Goal: Transaction & Acquisition: Purchase product/service

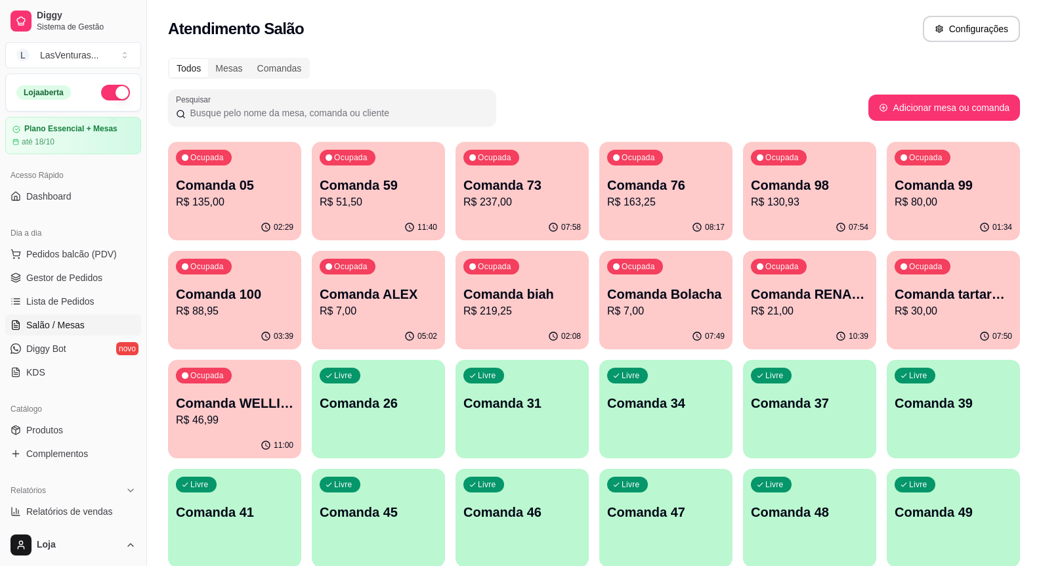
click at [555, 430] on div "Livre Comanda 31" at bounding box center [522, 401] width 133 height 83
click at [563, 450] on button "Livre Comanda 31" at bounding box center [522, 409] width 133 height 98
click at [563, 452] on div "button" at bounding box center [522, 451] width 133 height 16
click at [563, 453] on body "Diggy Sistema de Gestão L LasVenturas ... Loja aberta Plano Essencial + Mesas a…" at bounding box center [520, 283] width 1041 height 566
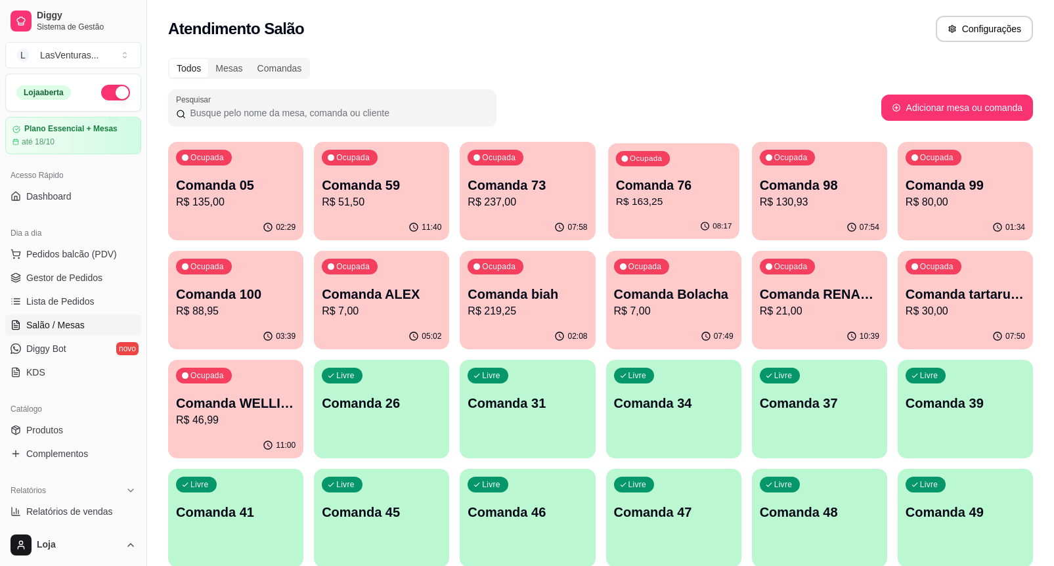
click at [665, 183] on p "Comanda 76" at bounding box center [673, 186] width 116 height 18
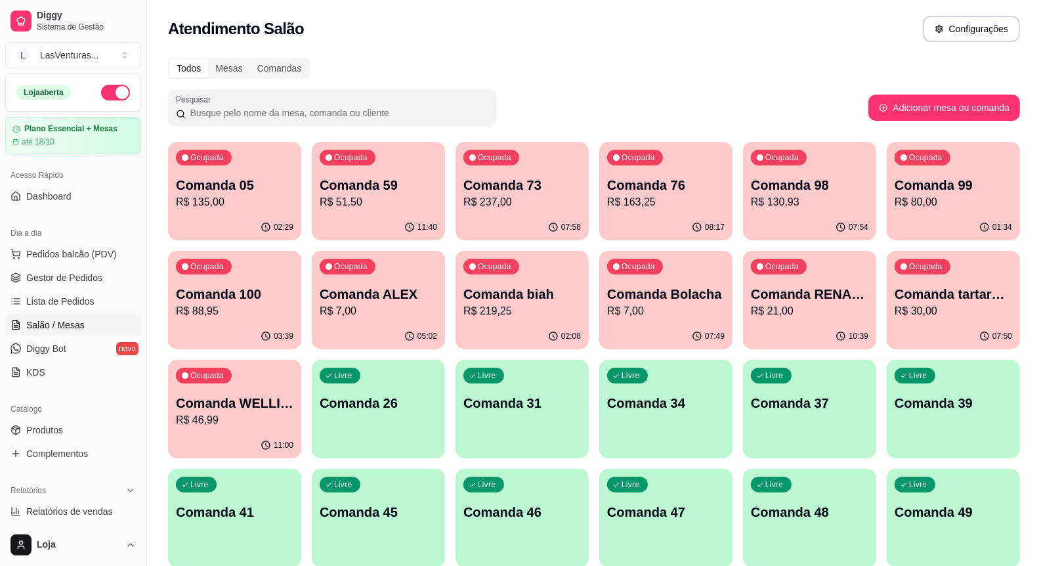
click at [658, 166] on div "Ocupada Comanda 76 R$ 163,25" at bounding box center [665, 178] width 133 height 73
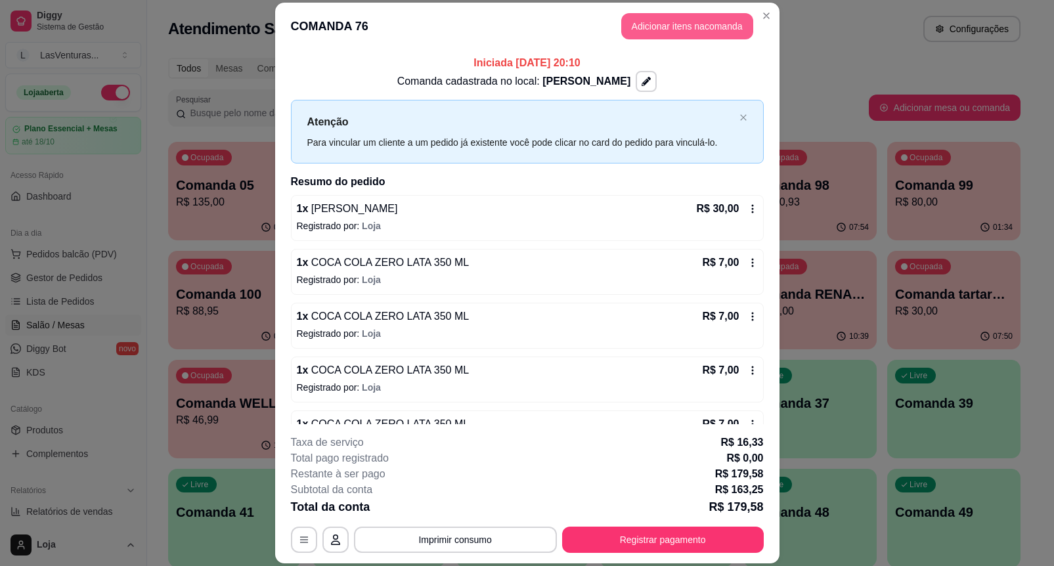
click at [637, 30] on button "Adicionar itens na comanda" at bounding box center [687, 26] width 132 height 26
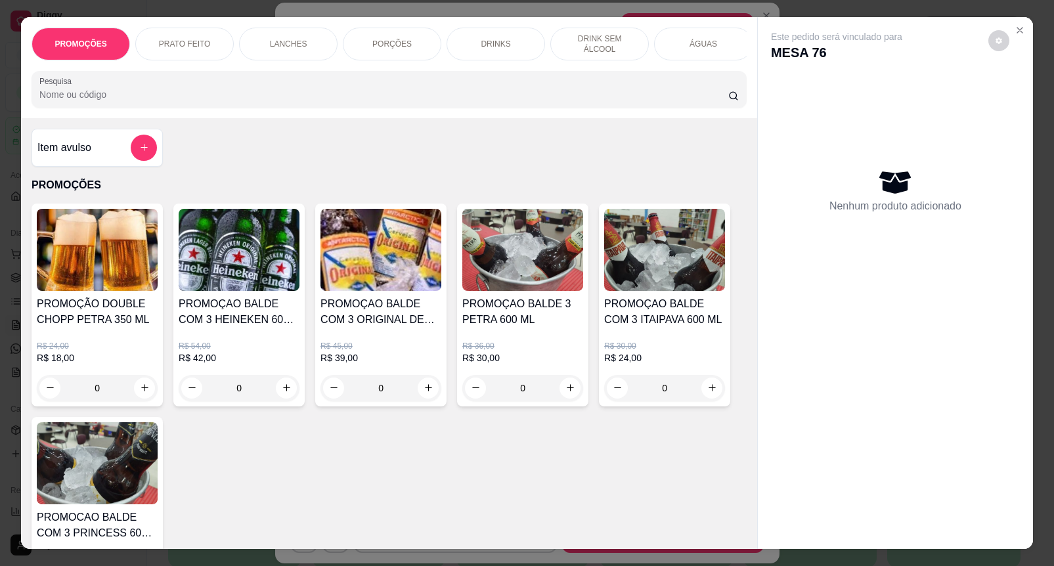
click at [179, 101] on input "Pesquisa" at bounding box center [383, 94] width 689 height 13
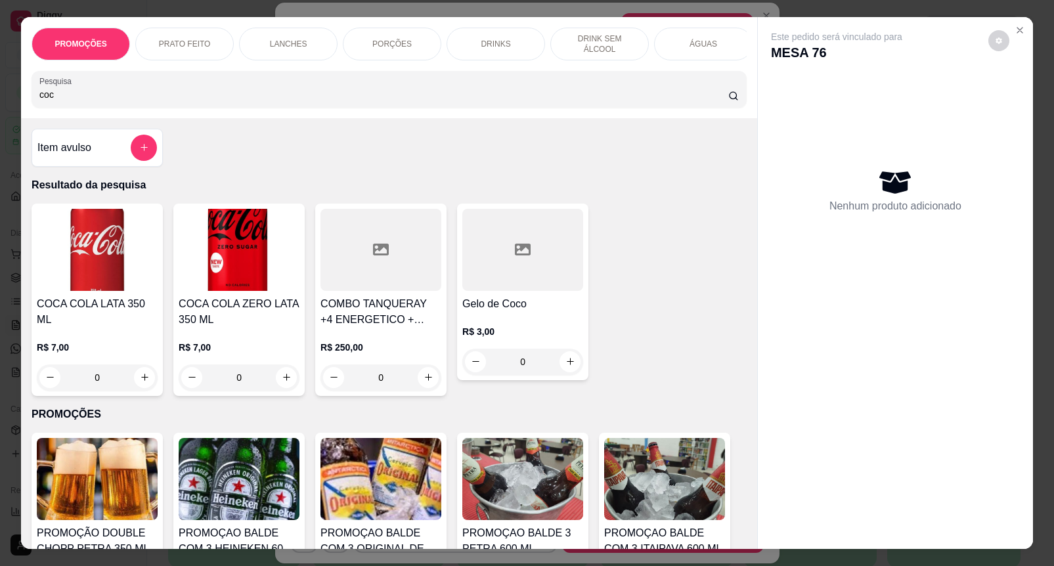
type input "coc"
click at [236, 303] on h4 "COCA COLA ZERO LATA 350 ML" at bounding box center [239, 312] width 121 height 32
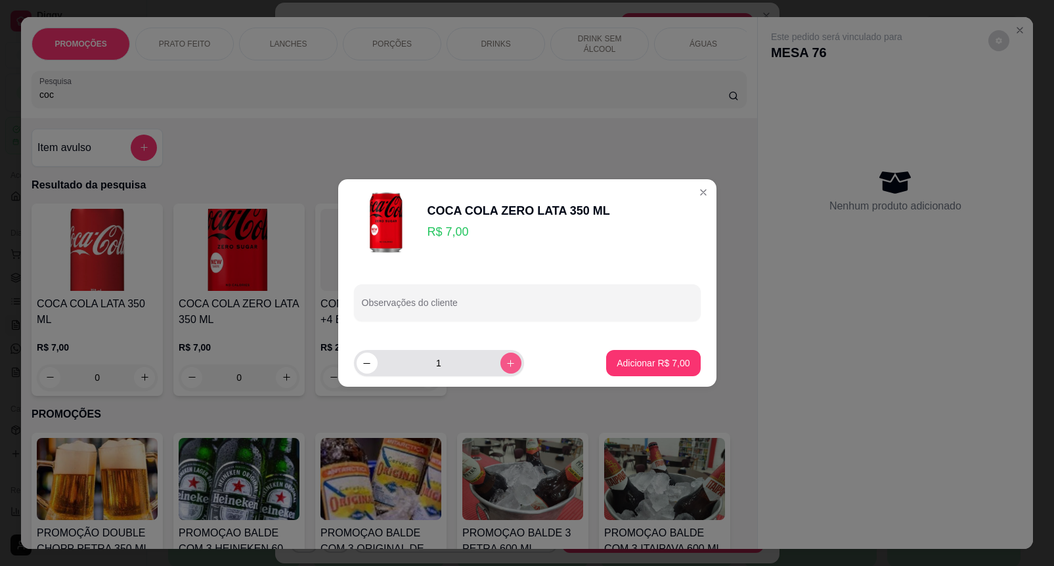
click at [500, 368] on button "increase-product-quantity" at bounding box center [510, 363] width 21 height 21
type input "2"
click at [647, 359] on p "Adicionar R$ 14,00" at bounding box center [650, 363] width 78 height 13
type input "2"
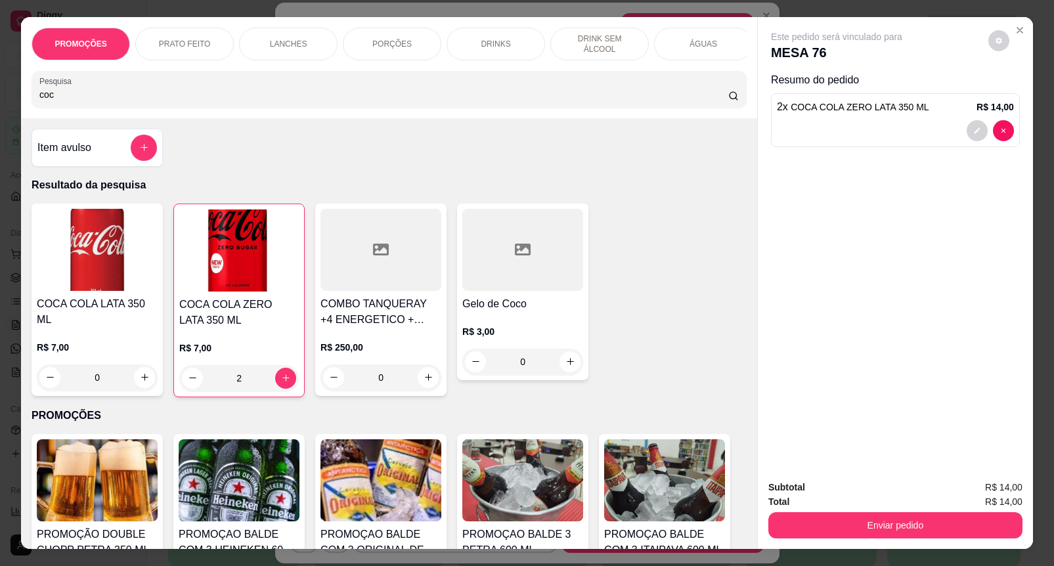
drag, startPoint x: 832, startPoint y: 534, endPoint x: 834, endPoint y: 519, distance: 14.6
click at [832, 527] on div "Subtotal R$ 14,00 Total R$ 14,00 Enviar pedido" at bounding box center [895, 508] width 275 height 79
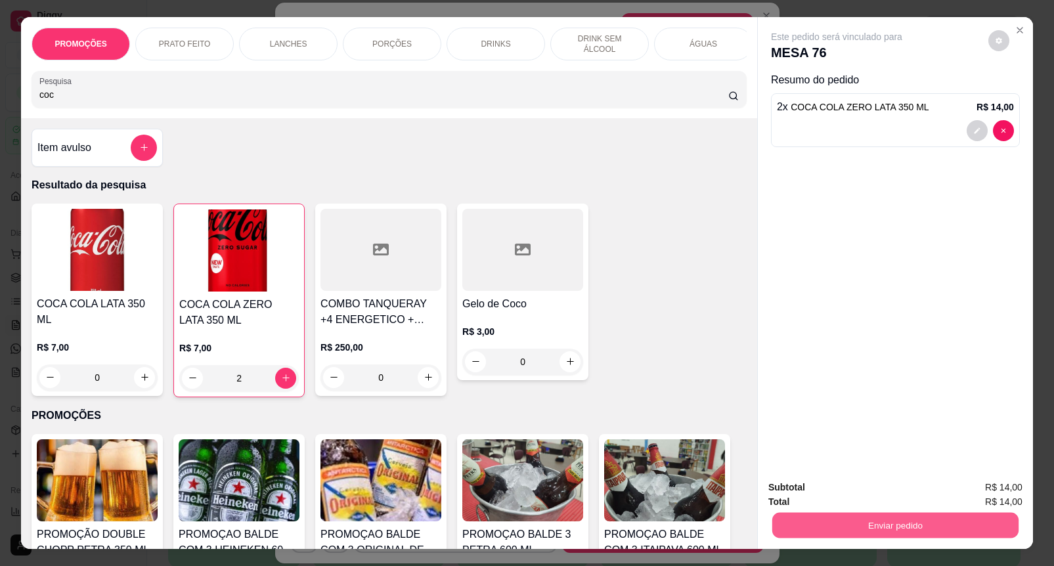
click at [841, 513] on button "Enviar pedido" at bounding box center [895, 526] width 246 height 26
click at [975, 483] on button "Enviar pedido" at bounding box center [987, 487] width 74 height 25
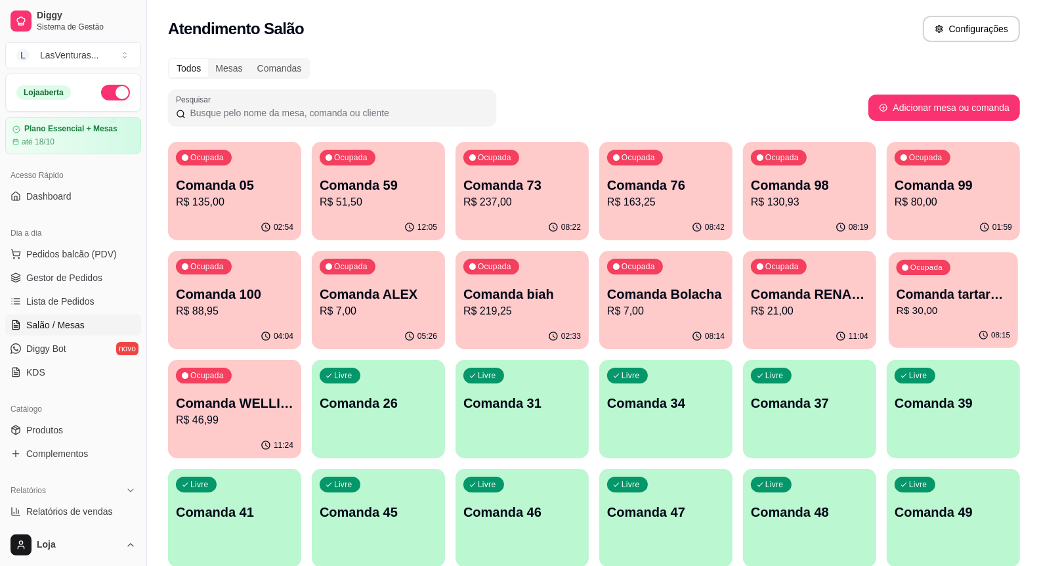
click at [1009, 313] on p "R$ 30,00" at bounding box center [954, 310] width 114 height 15
click at [1009, 314] on p "R$ 30,00" at bounding box center [954, 310] width 114 height 15
click at [1005, 317] on p "R$ 30,00" at bounding box center [954, 310] width 114 height 15
click at [992, 316] on p "R$ 30,00" at bounding box center [954, 311] width 118 height 16
click at [986, 312] on p "R$ 30,00" at bounding box center [954, 311] width 118 height 16
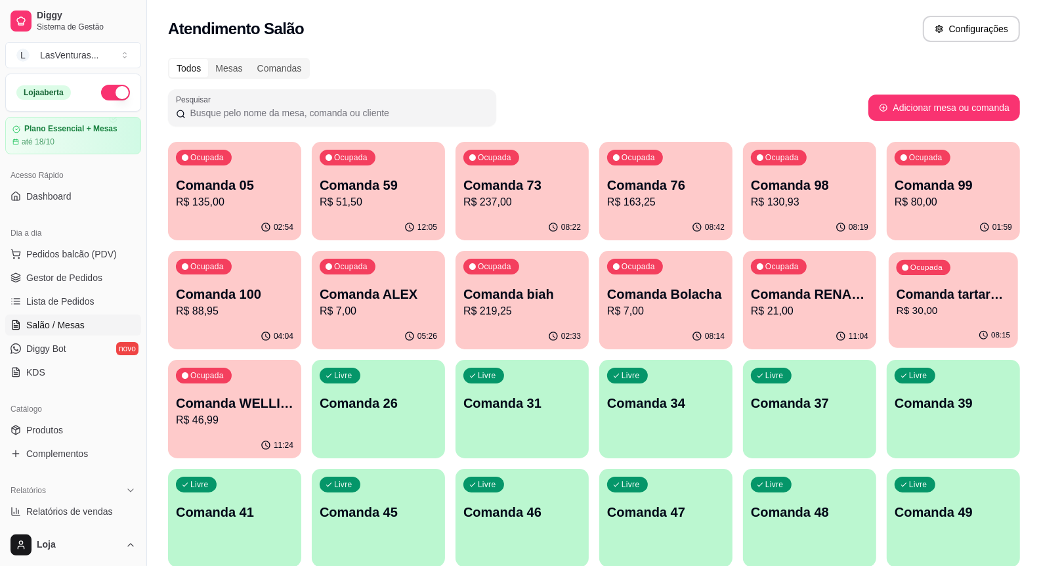
click at [974, 318] on p "R$ 30,00" at bounding box center [954, 310] width 114 height 15
click at [671, 191] on p "Comanda 76" at bounding box center [666, 185] width 118 height 18
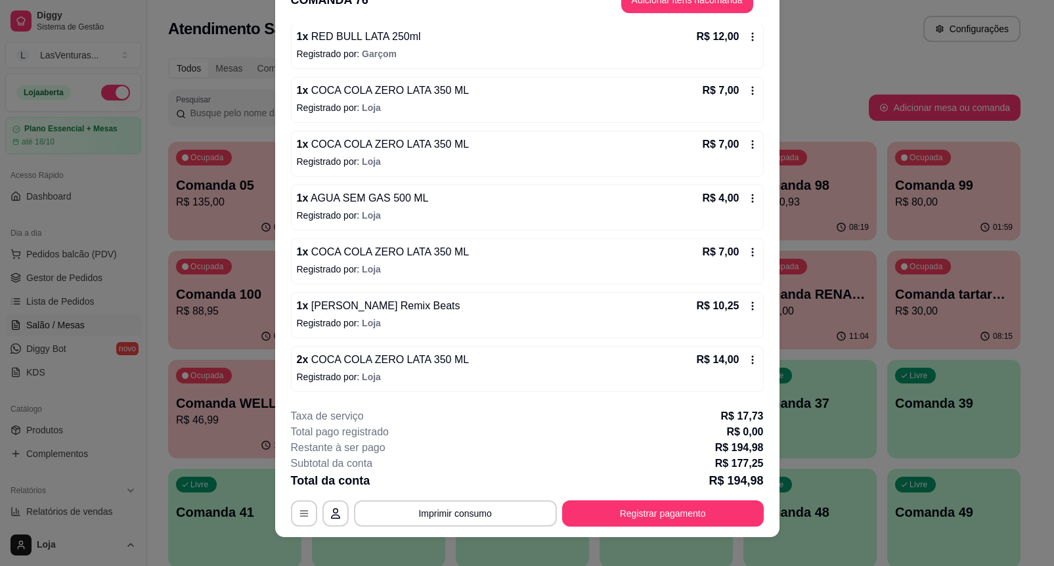
scroll to position [39, 0]
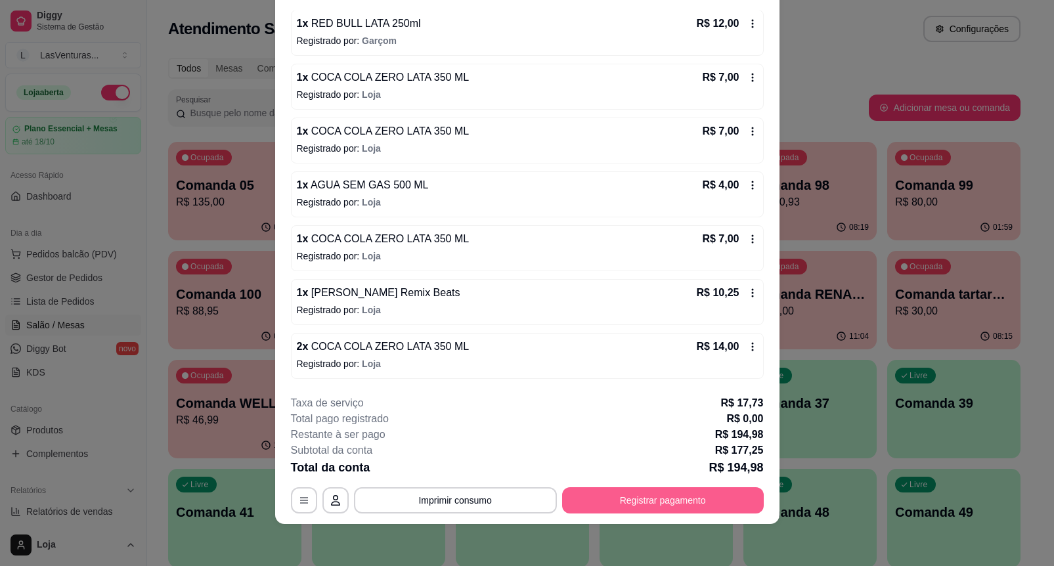
click at [653, 503] on button "Registrar pagamento" at bounding box center [663, 500] width 202 height 26
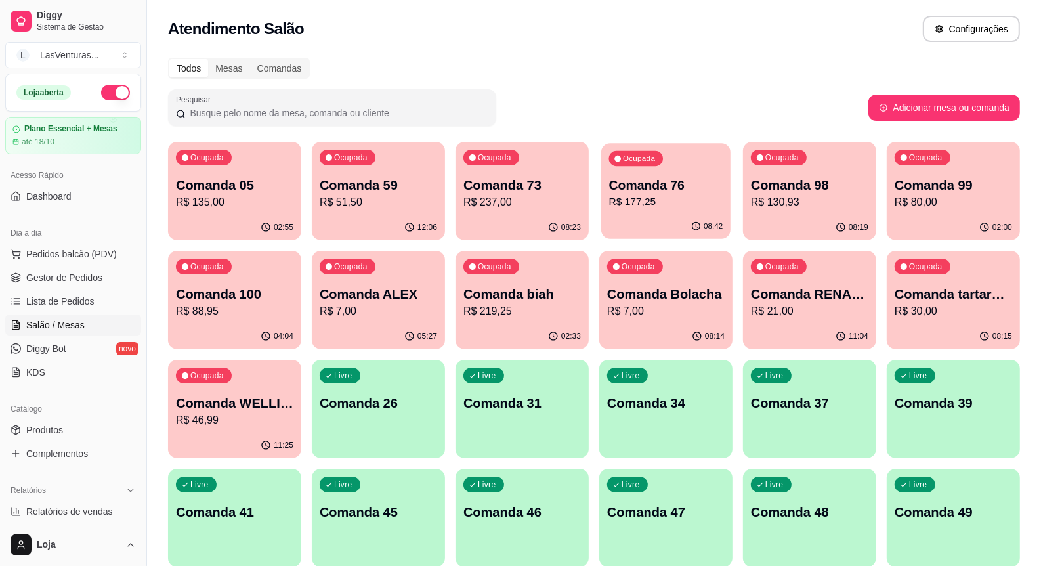
click at [650, 231] on div "08:42" at bounding box center [665, 226] width 129 height 25
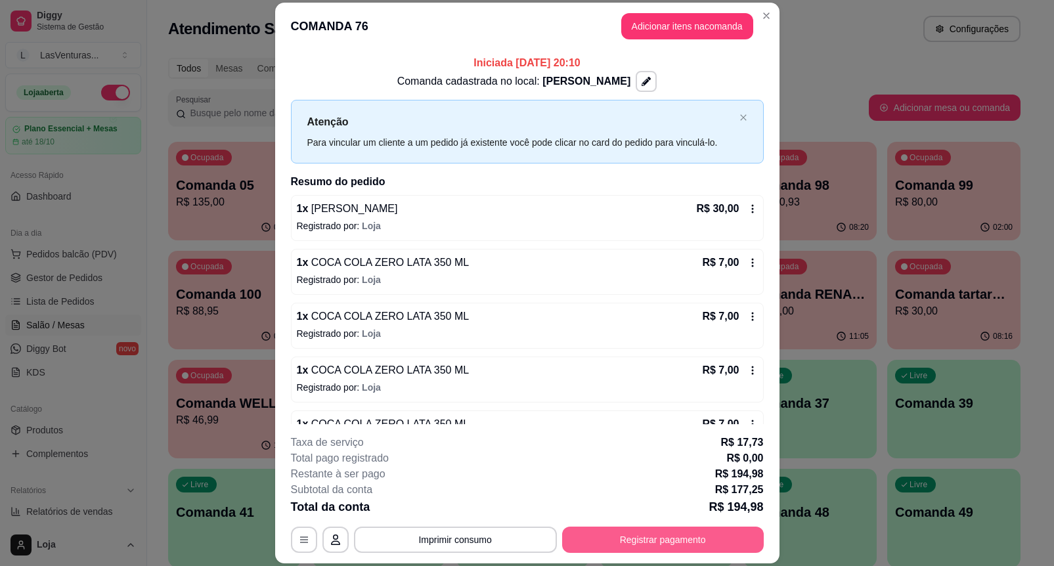
click at [674, 533] on button "Registrar pagamento" at bounding box center [663, 540] width 202 height 26
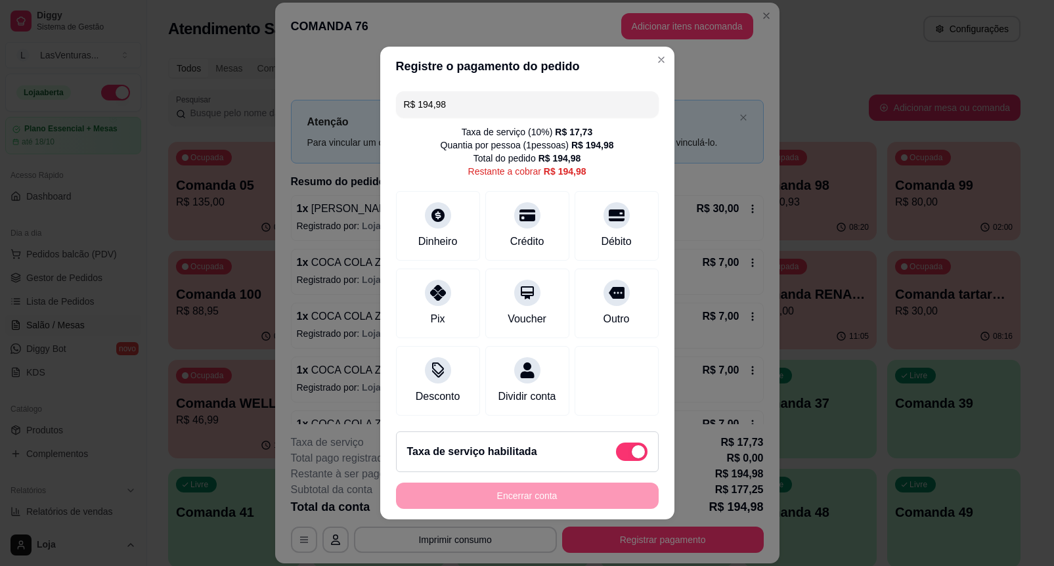
click at [470, 92] on input "R$ 194,98" at bounding box center [527, 104] width 247 height 26
type input "R$ 0,00"
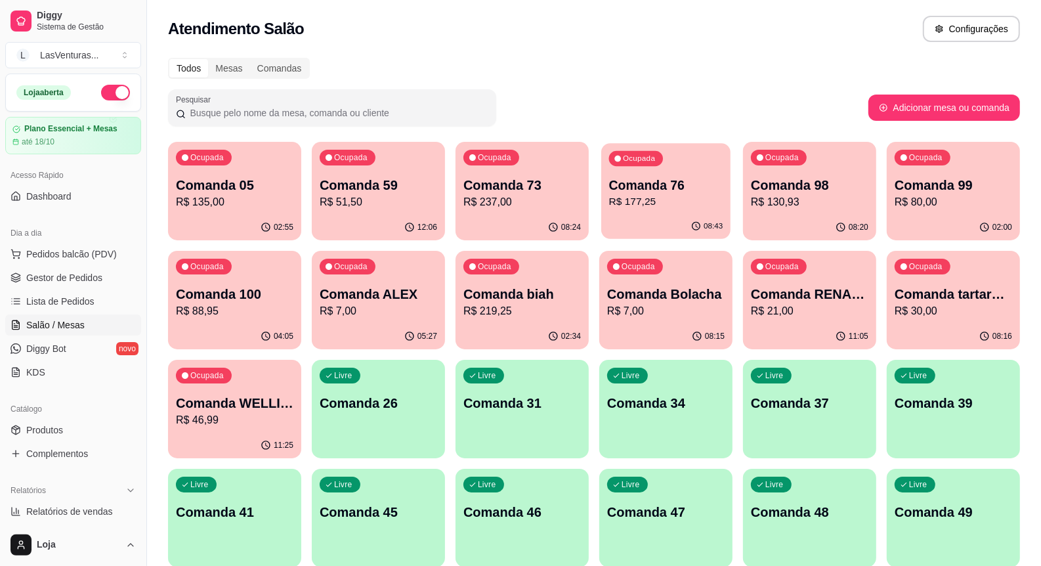
click at [637, 211] on div "Ocupada Comanda 76 R$ 177,25" at bounding box center [665, 178] width 129 height 71
click at [63, 257] on span "Pedidos balcão (PDV)" at bounding box center [71, 254] width 91 height 13
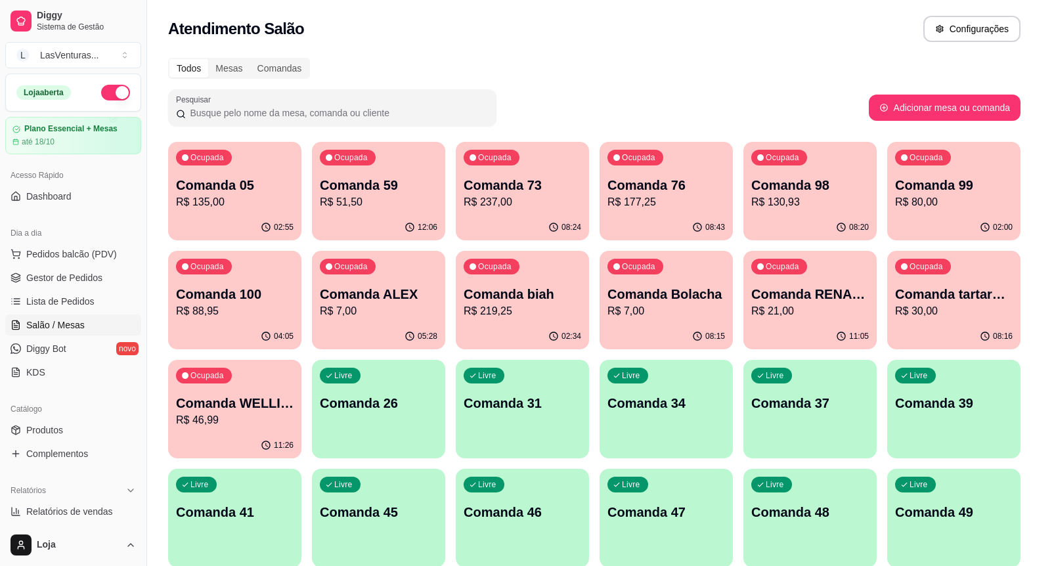
click at [309, 118] on div "PROMOÇÕES PRATO FEITO LANCHES PORÇÕES DRINKS DRINK SEM ÁLCOOL ÁGUAS REFRIGERANT…" at bounding box center [389, 67] width 736 height 101
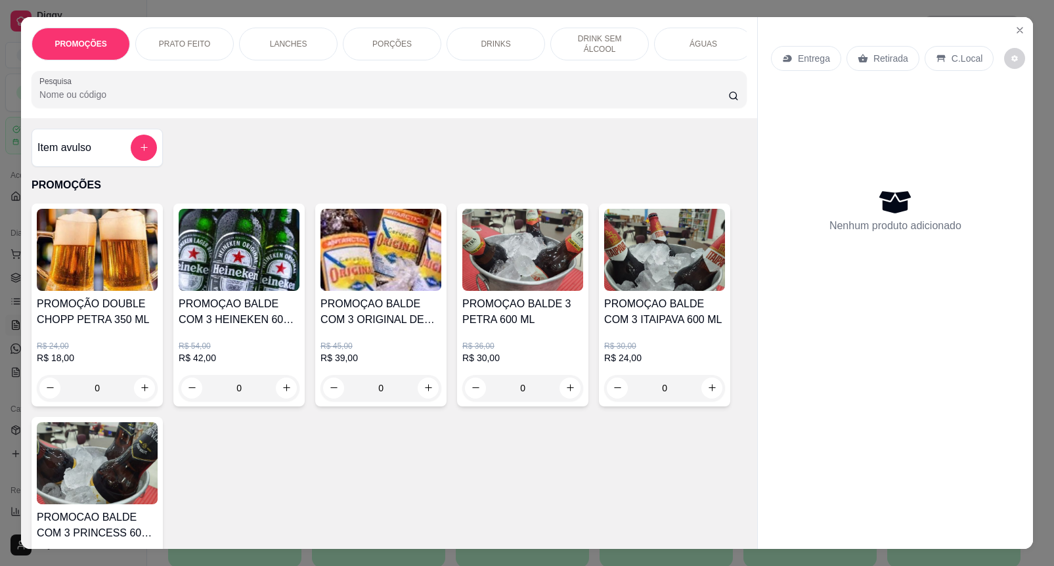
click at [301, 100] on input "Pesquisa" at bounding box center [383, 94] width 689 height 13
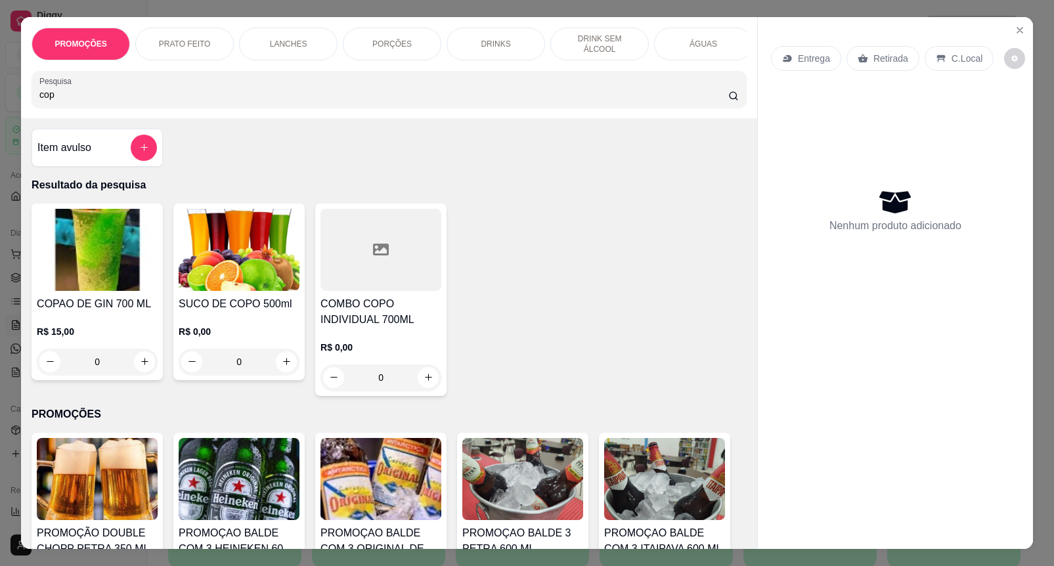
type input "cop"
click at [83, 311] on h4 "COPAO DE GIN 700 ML" at bounding box center [97, 304] width 121 height 16
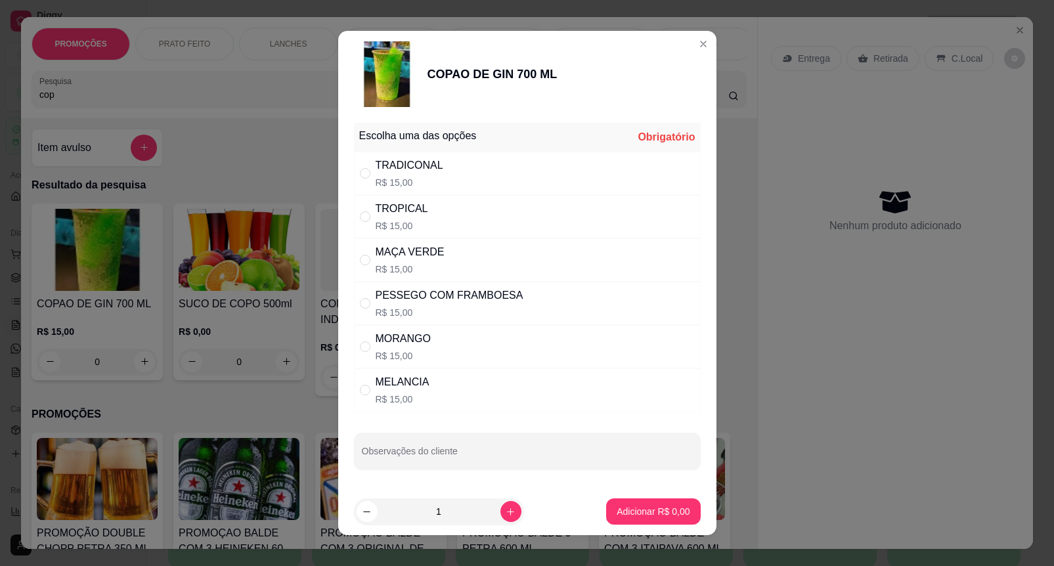
click at [407, 258] on div "MAÇA VERDE" at bounding box center [410, 252] width 69 height 16
radio input "true"
click at [506, 513] on icon "increase-product-quantity" at bounding box center [511, 512] width 10 height 10
type input "2"
click at [643, 510] on p "Adicionar R$ 30,00" at bounding box center [651, 511] width 76 height 12
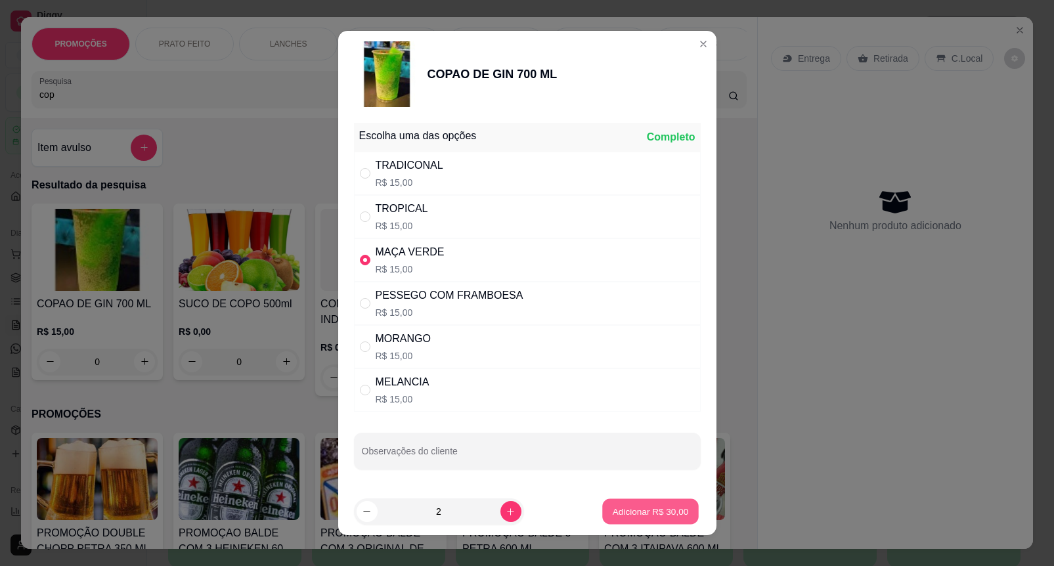
type input "2"
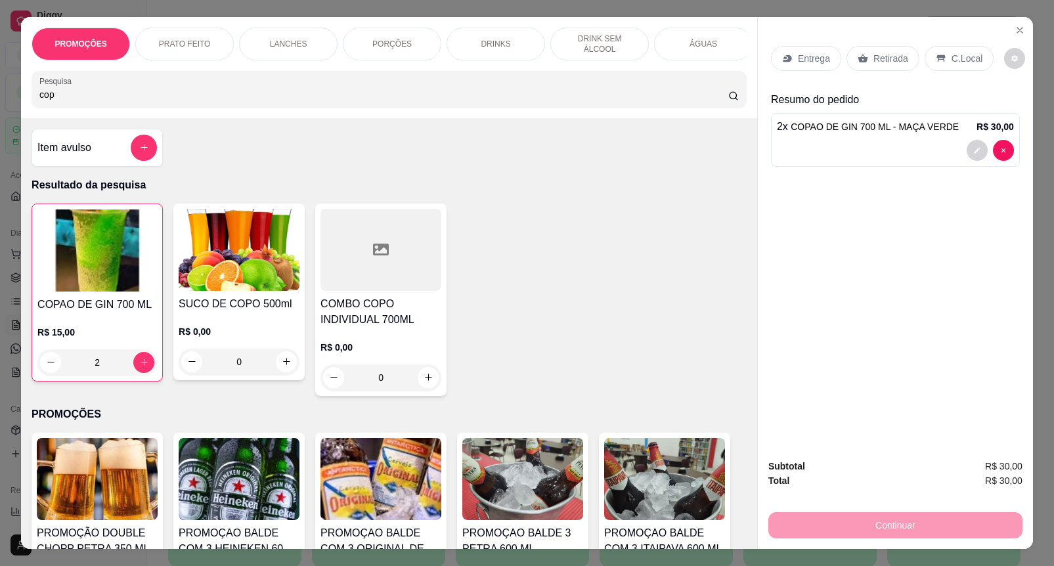
click at [829, 523] on div "Continuar" at bounding box center [895, 524] width 254 height 30
click at [893, 53] on p "Retirada" at bounding box center [890, 58] width 35 height 13
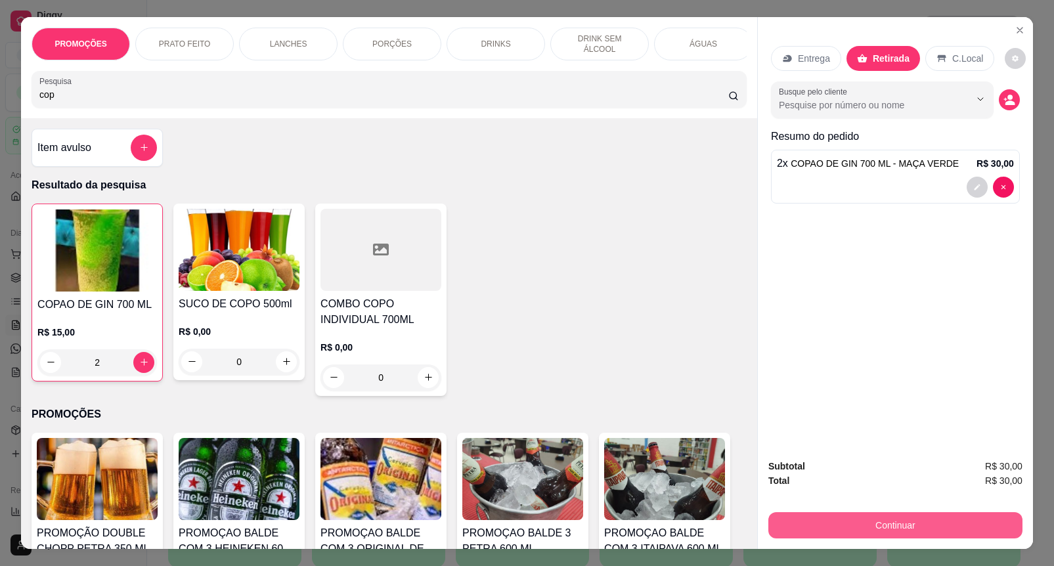
click at [900, 513] on button "Continuar" at bounding box center [895, 525] width 254 height 26
drag, startPoint x: 217, startPoint y: 97, endPoint x: 1, endPoint y: 117, distance: 217.0
click at [1, 117] on div "PROMOÇÕES PRATO FEITO LANCHES PORÇÕES DRINKS DRINK SEM ÁLCOOL ÁGUAS REFRIGERANT…" at bounding box center [527, 283] width 1054 height 566
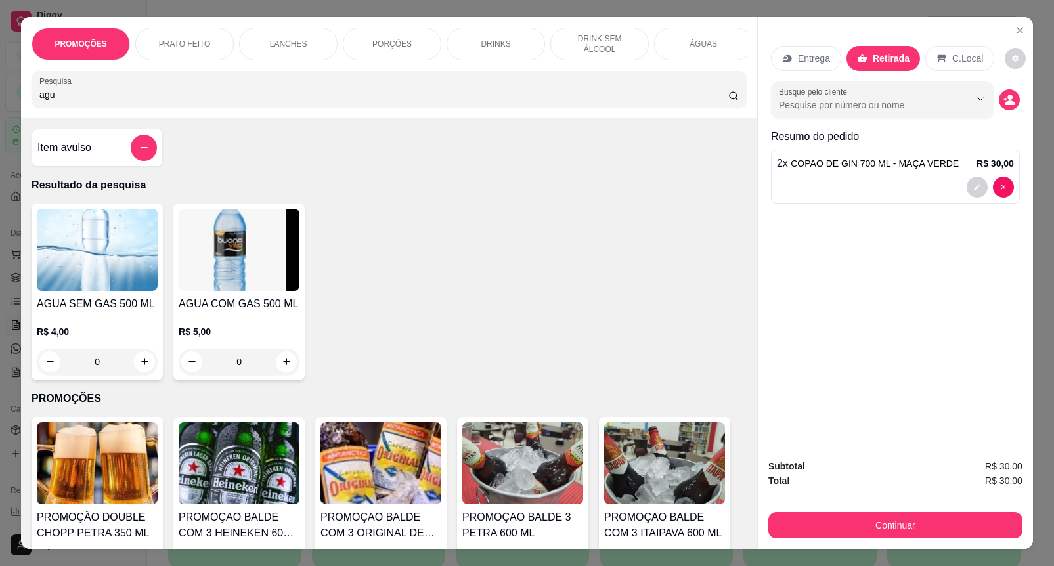
type input "agu"
click at [141, 366] on icon "increase-product-quantity" at bounding box center [145, 362] width 10 height 10
type input "1"
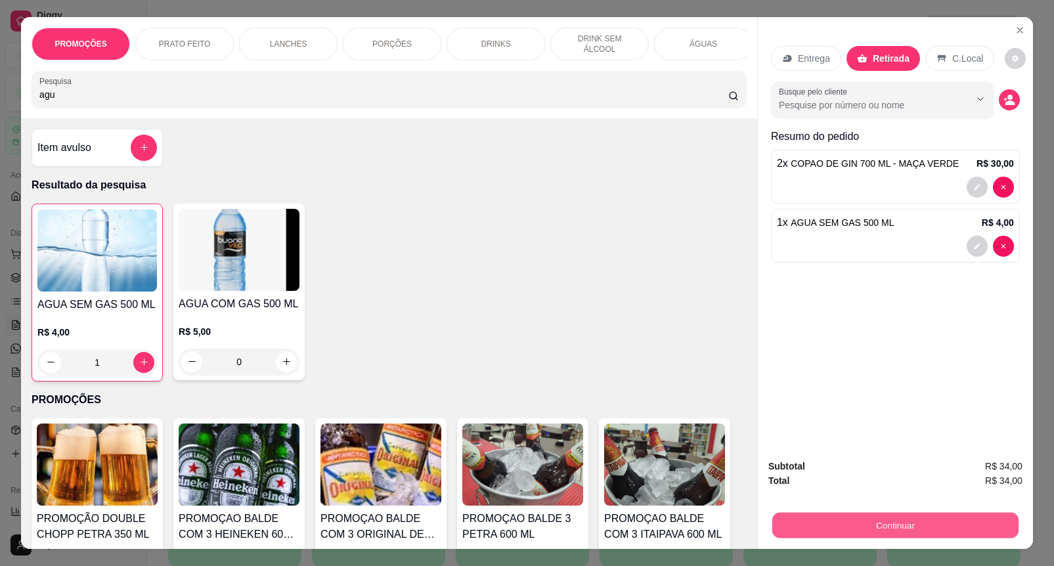
click at [871, 513] on button "Continuar" at bounding box center [895, 526] width 246 height 26
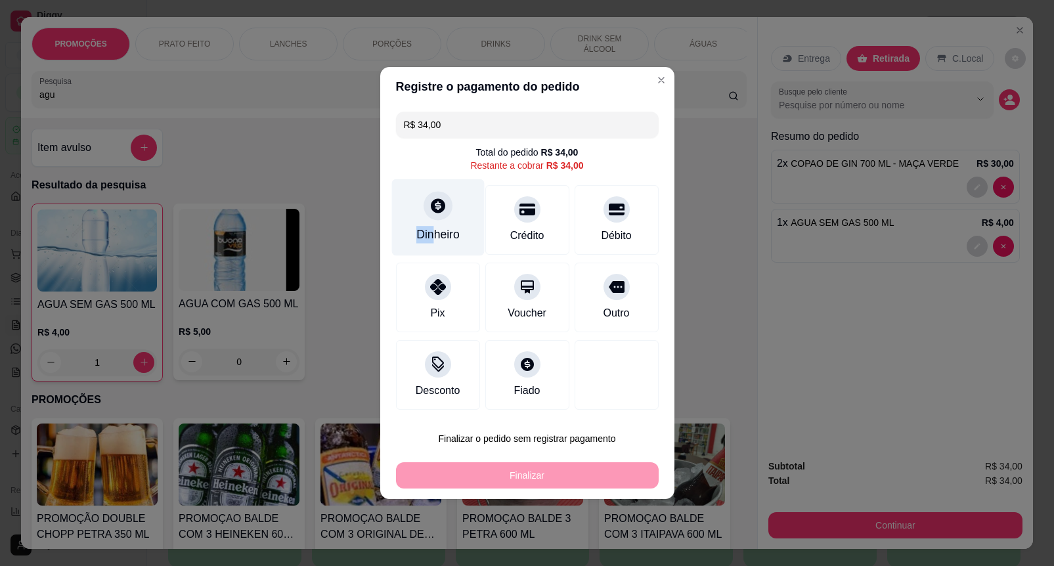
click at [431, 221] on div "Dinheiro" at bounding box center [437, 217] width 93 height 77
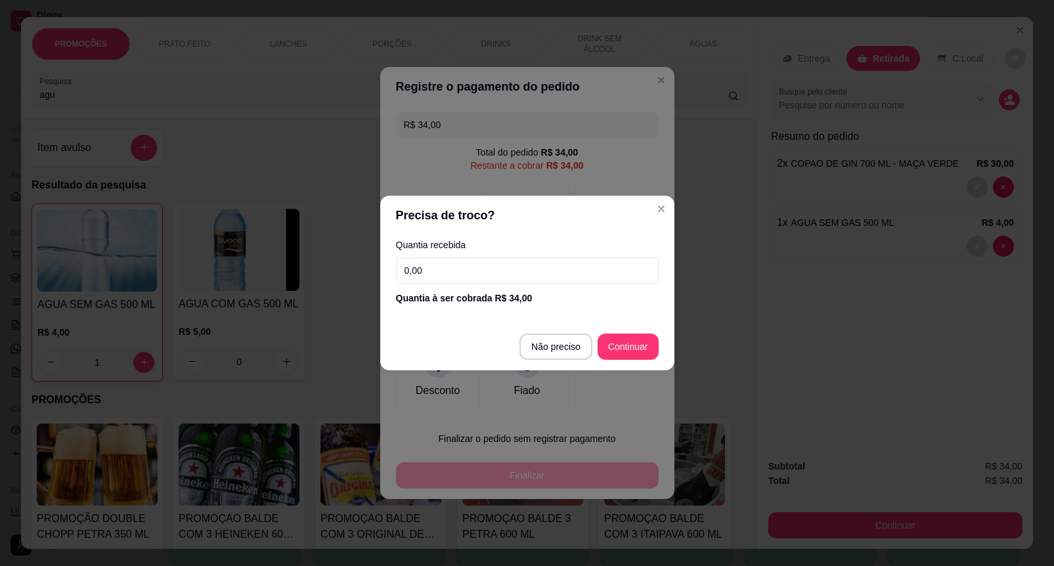
click at [456, 269] on input "0,00" at bounding box center [527, 270] width 263 height 26
drag, startPoint x: 424, startPoint y: 268, endPoint x: 392, endPoint y: 267, distance: 31.5
click at [392, 267] on div "Quantia recebida 0,00 Quantia à ser cobrada R$ 34,00" at bounding box center [527, 272] width 294 height 75
click at [431, 277] on input "0,00" at bounding box center [527, 270] width 263 height 26
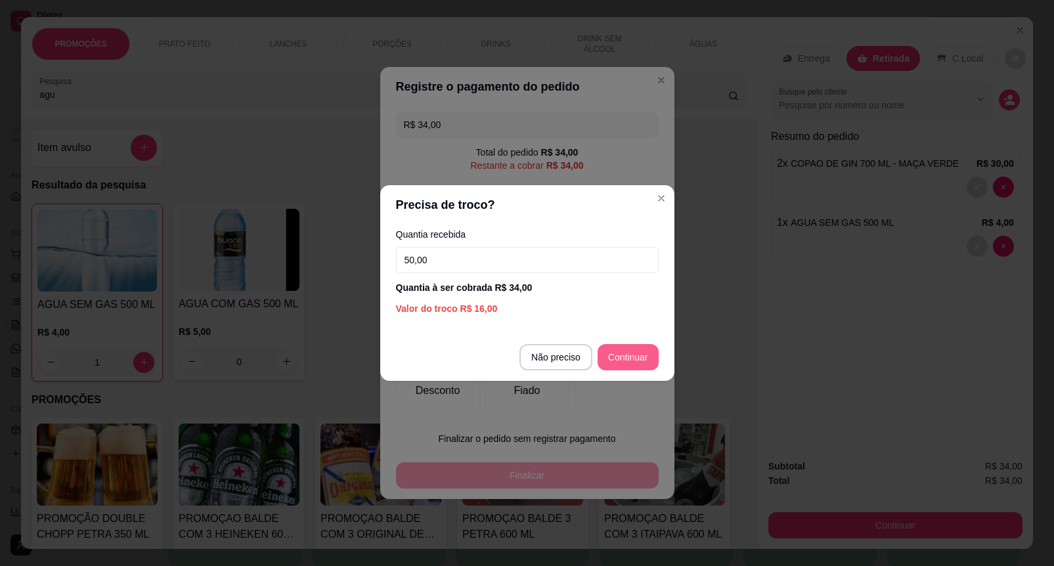
type input "50,00"
type input "R$ 0,00"
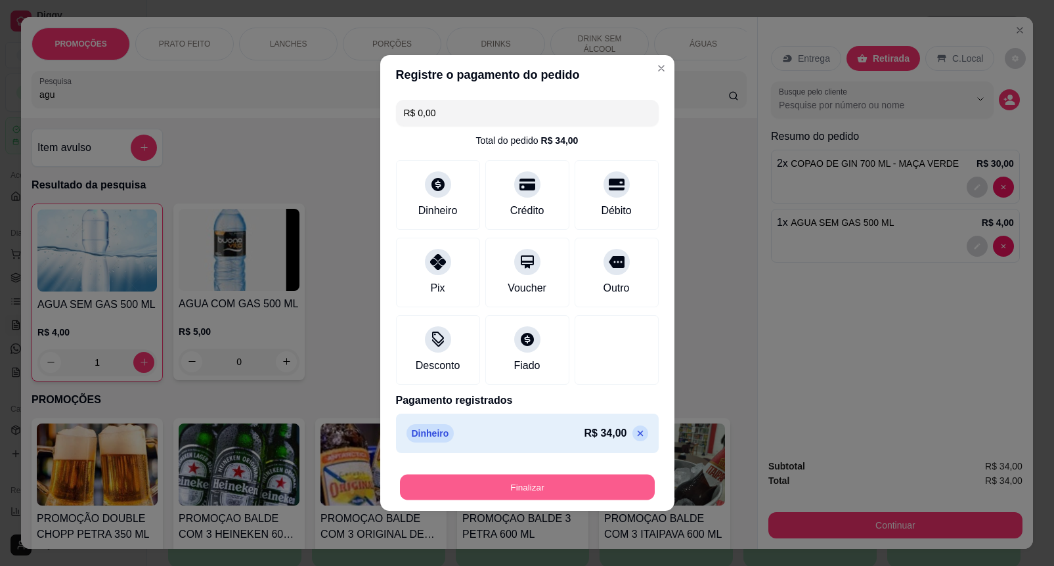
click at [534, 477] on button "Finalizar" at bounding box center [527, 488] width 255 height 26
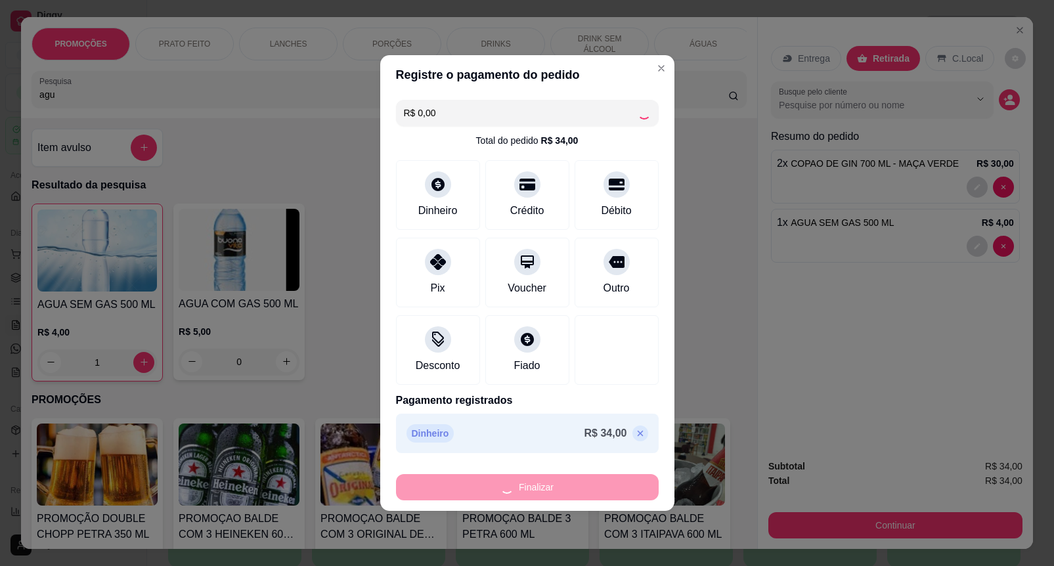
type input "0"
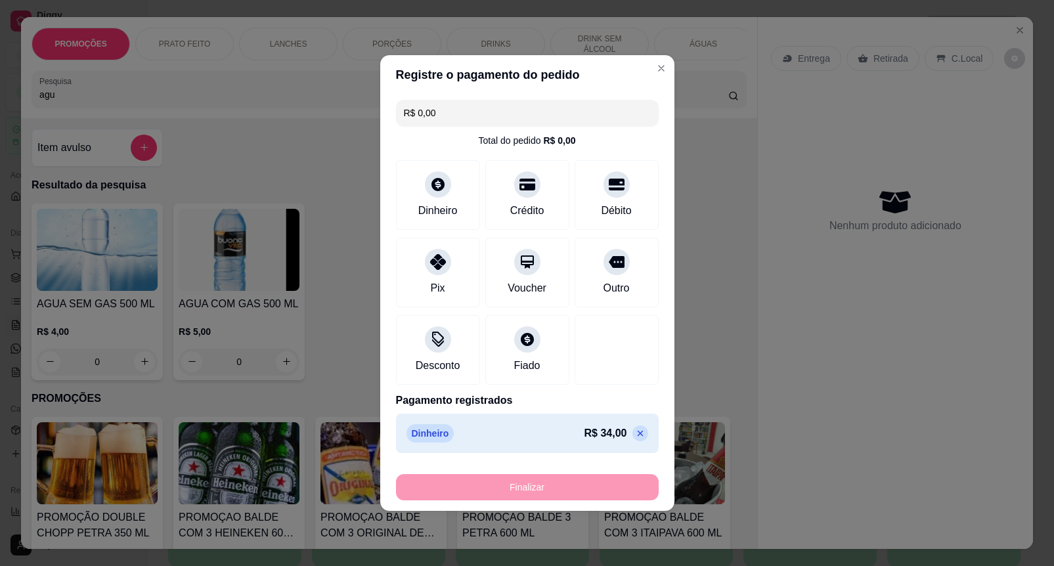
type input "-R$ 34,00"
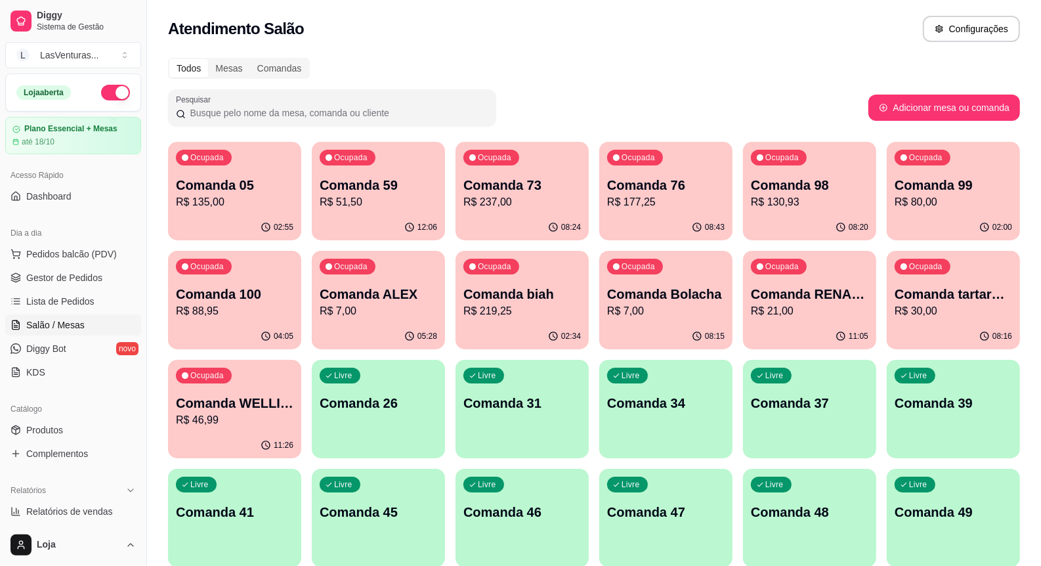
click at [247, 192] on p "Comanda 05" at bounding box center [235, 185] width 118 height 18
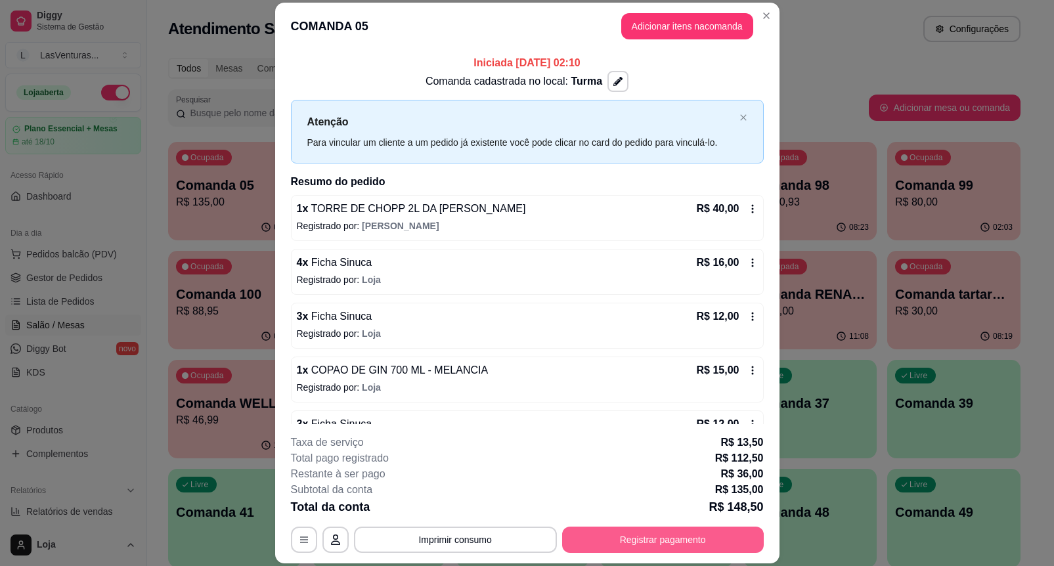
click at [659, 533] on button "Registrar pagamento" at bounding box center [663, 540] width 202 height 26
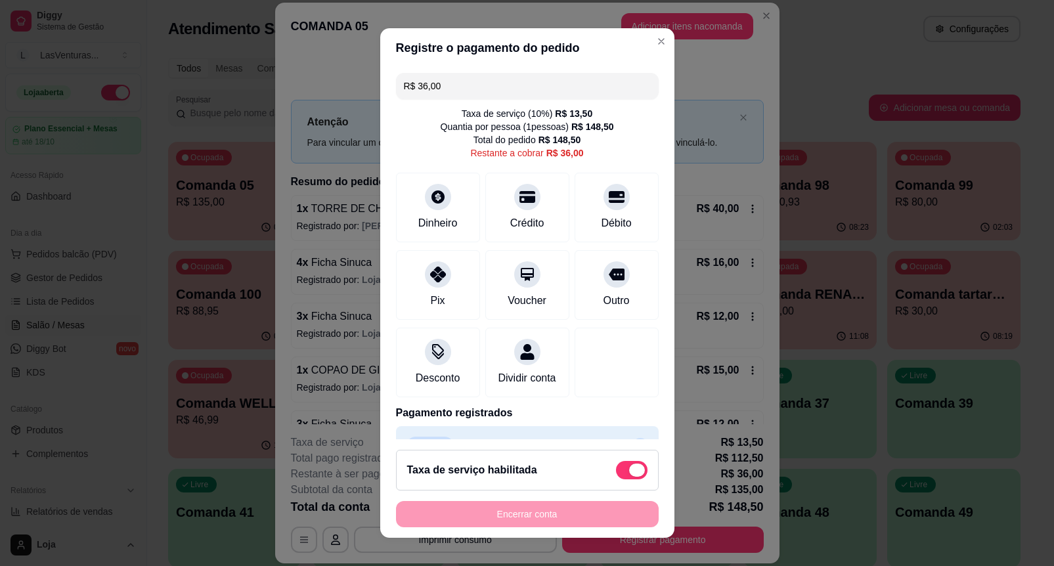
click at [629, 473] on span at bounding box center [637, 470] width 16 height 13
click at [615, 473] on input "checkbox" at bounding box center [619, 476] width 9 height 9
checkbox input "true"
type input "R$ 22,50"
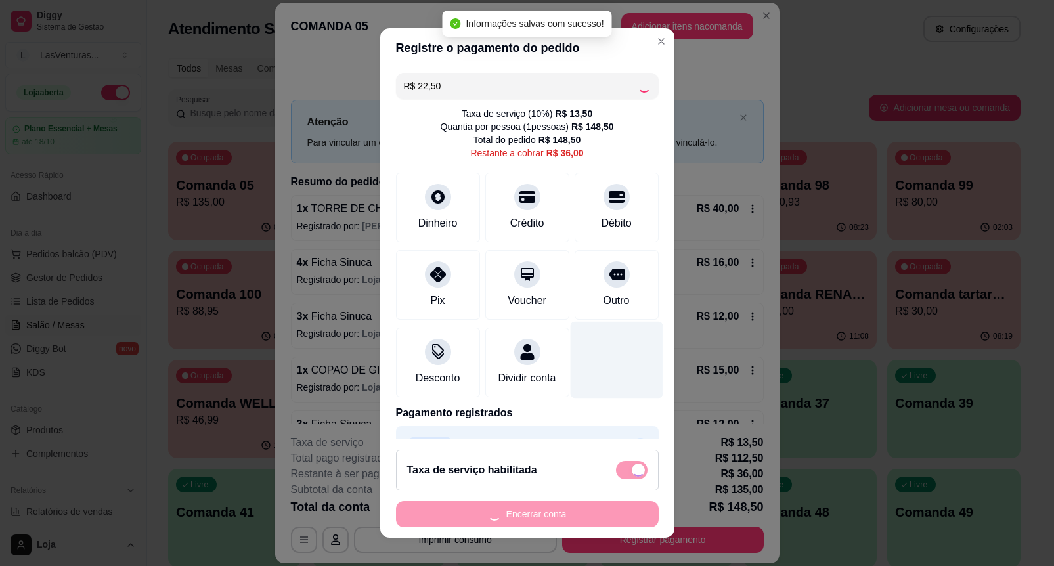
checkbox input "false"
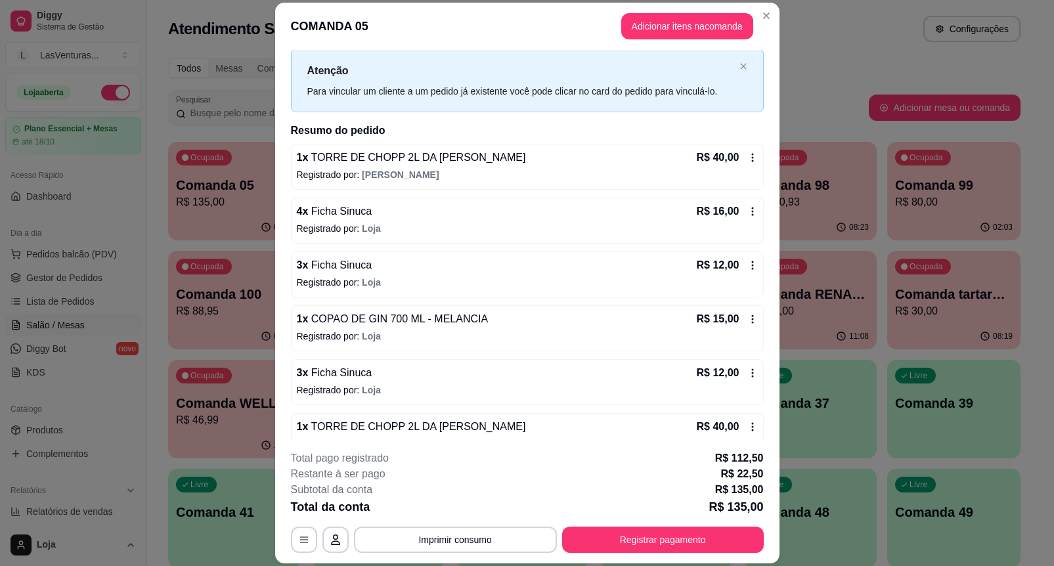
scroll to position [77, 0]
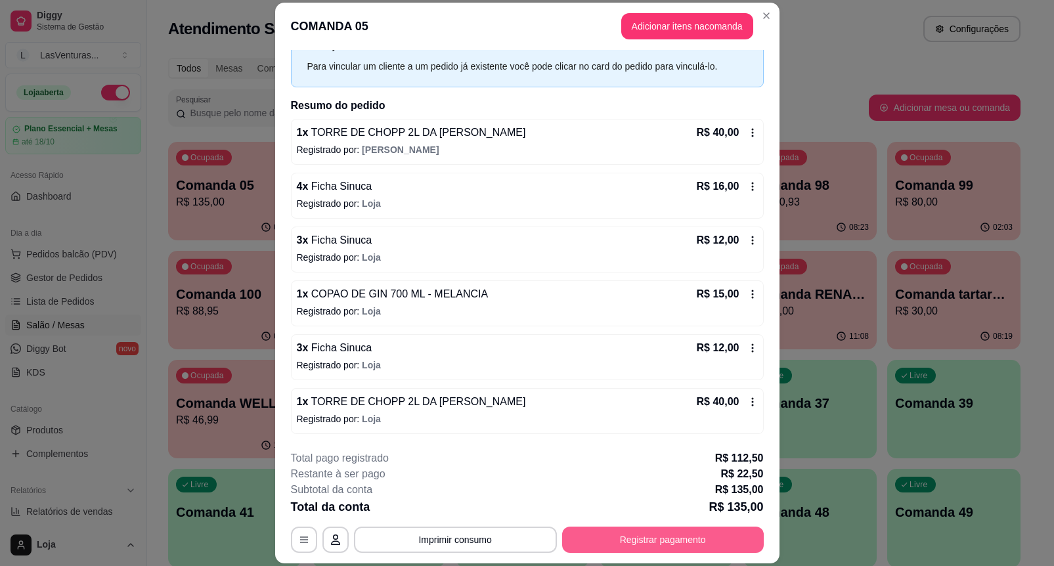
click at [644, 552] on button "Registrar pagamento" at bounding box center [663, 540] width 202 height 26
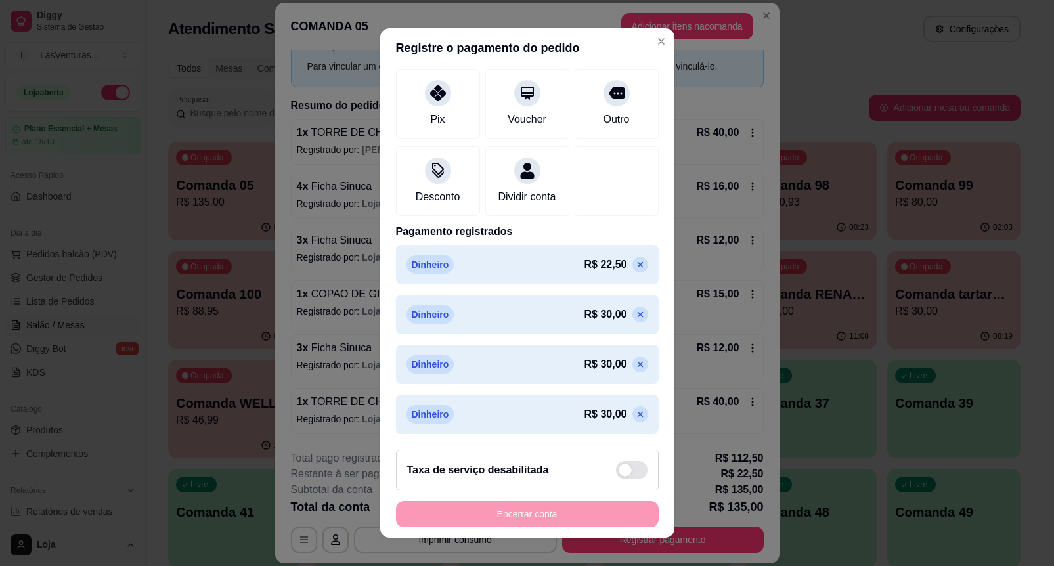
scroll to position [0, 0]
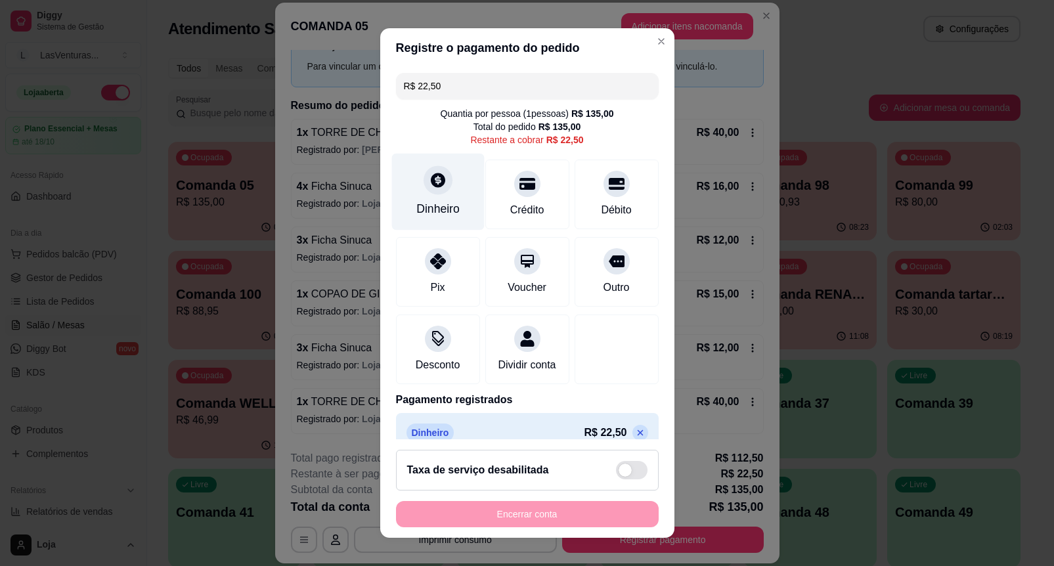
click at [431, 187] on icon at bounding box center [437, 179] width 17 height 17
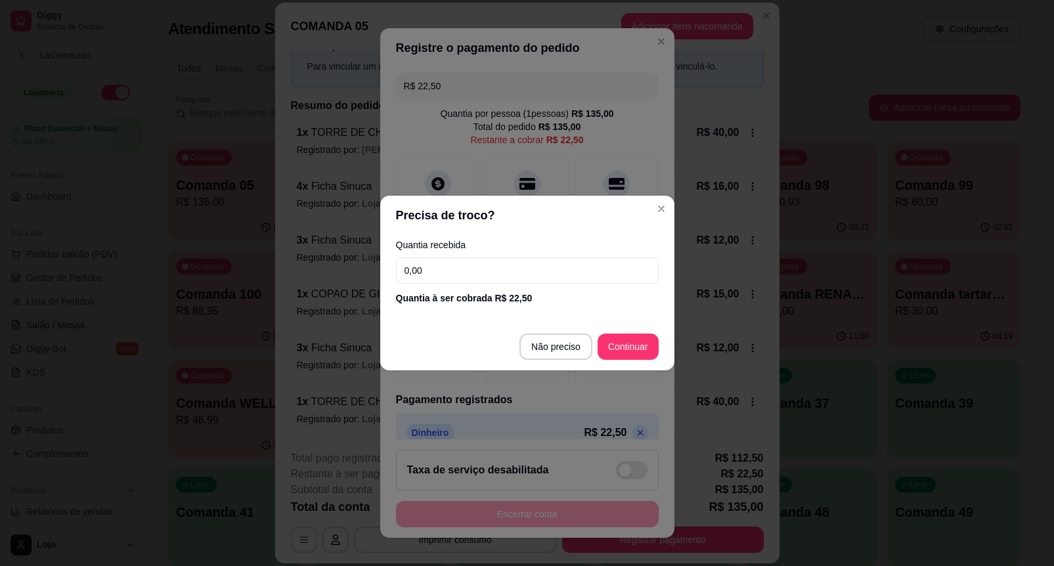
drag, startPoint x: 477, startPoint y: 250, endPoint x: 489, endPoint y: 269, distance: 23.3
click at [477, 250] on label "Quantia recebida" at bounding box center [527, 244] width 263 height 9
click at [490, 269] on input "0,00" at bounding box center [527, 270] width 263 height 26
type input "22,50"
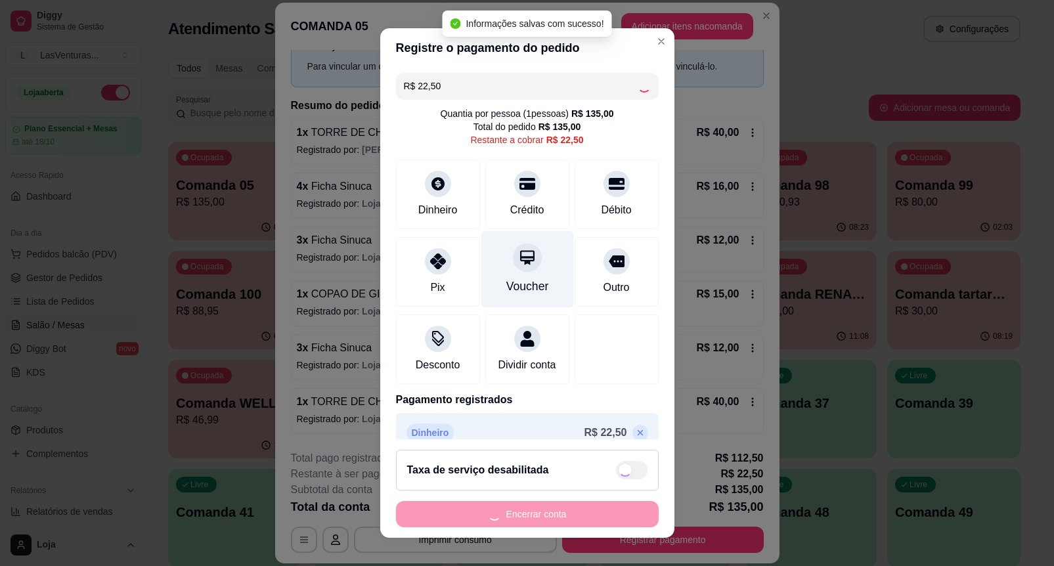
type input "R$ 0,00"
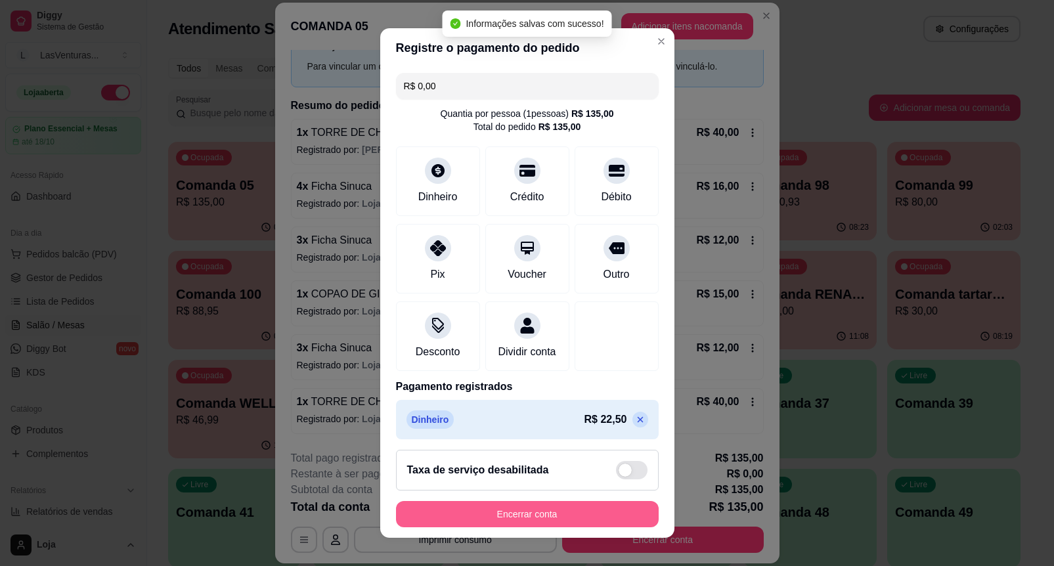
click at [532, 513] on button "Encerrar conta" at bounding box center [527, 514] width 263 height 26
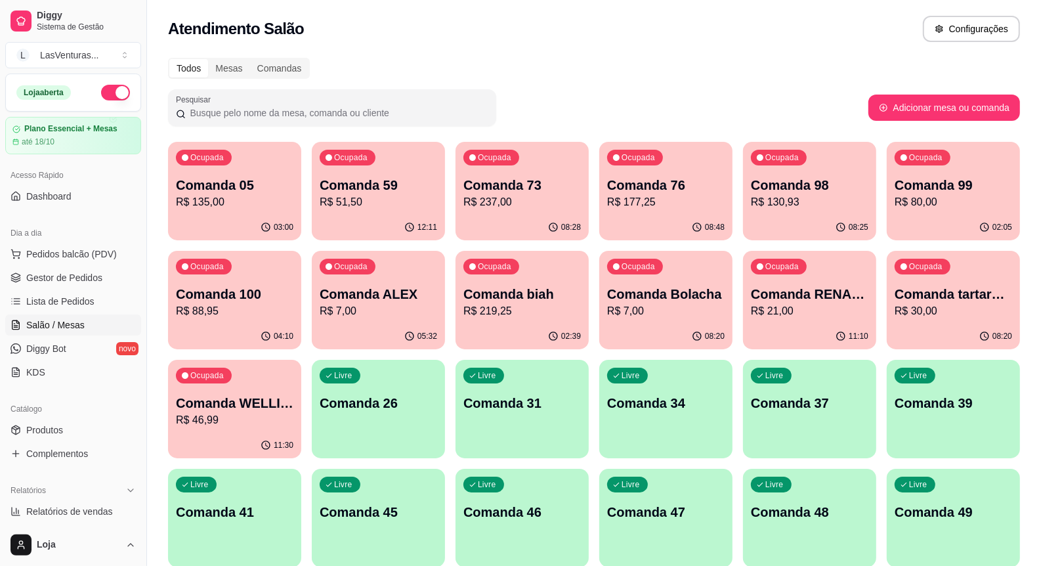
click at [225, 181] on p "Comanda 05" at bounding box center [235, 185] width 118 height 18
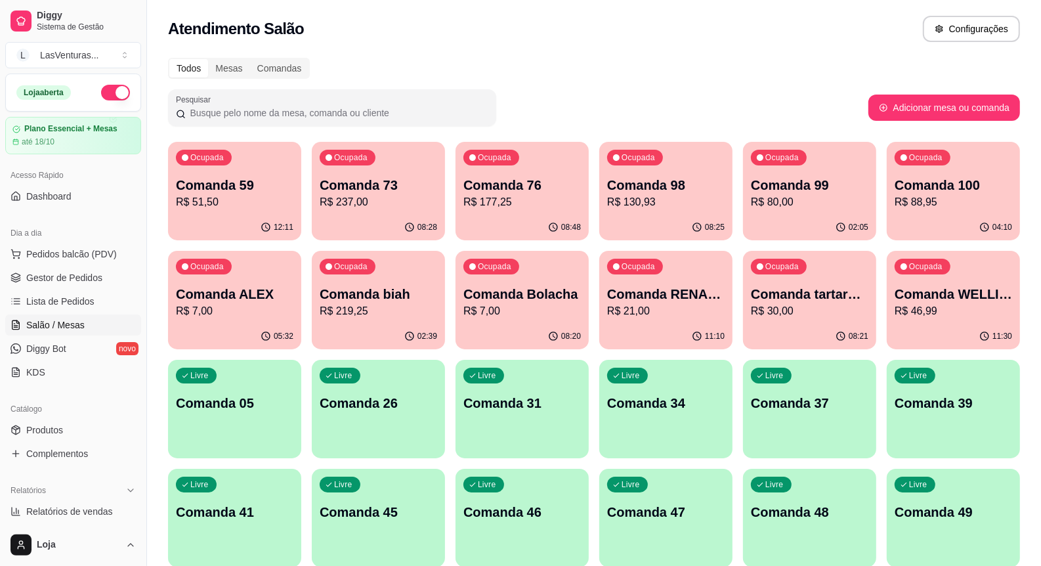
click at [211, 218] on div "12:11" at bounding box center [234, 228] width 133 height 26
click at [376, 198] on p "R$ 237,00" at bounding box center [379, 202] width 118 height 16
click at [540, 169] on div "Ocupada Comanda 76 R$ 177,25" at bounding box center [522, 178] width 133 height 73
click at [340, 211] on div "Ocupada Comanda 73 R$ 237,00" at bounding box center [378, 178] width 133 height 73
click at [664, 200] on p "R$ 130,93" at bounding box center [666, 201] width 114 height 15
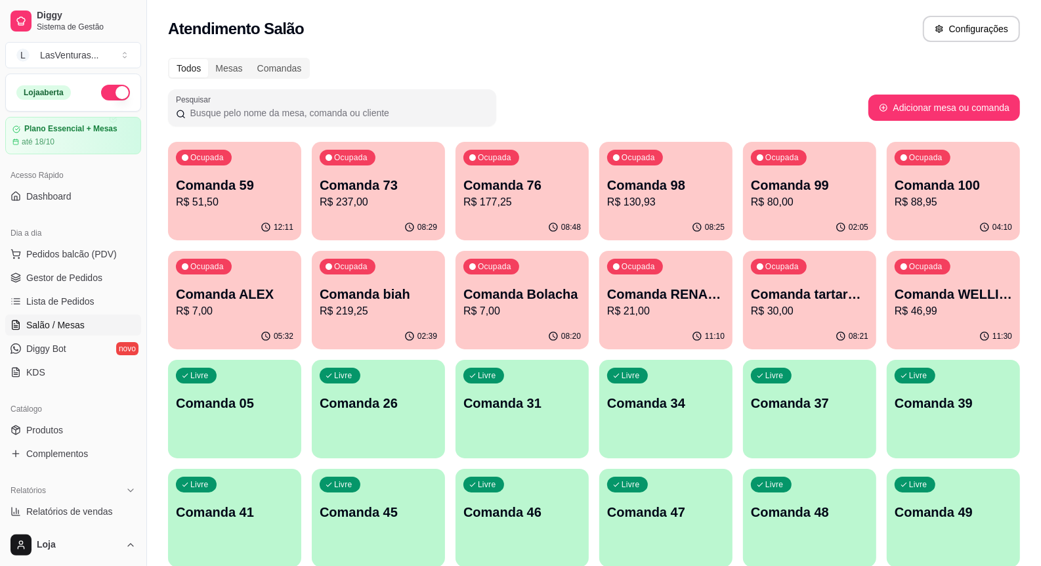
click at [714, 201] on p "R$ 130,93" at bounding box center [666, 202] width 118 height 16
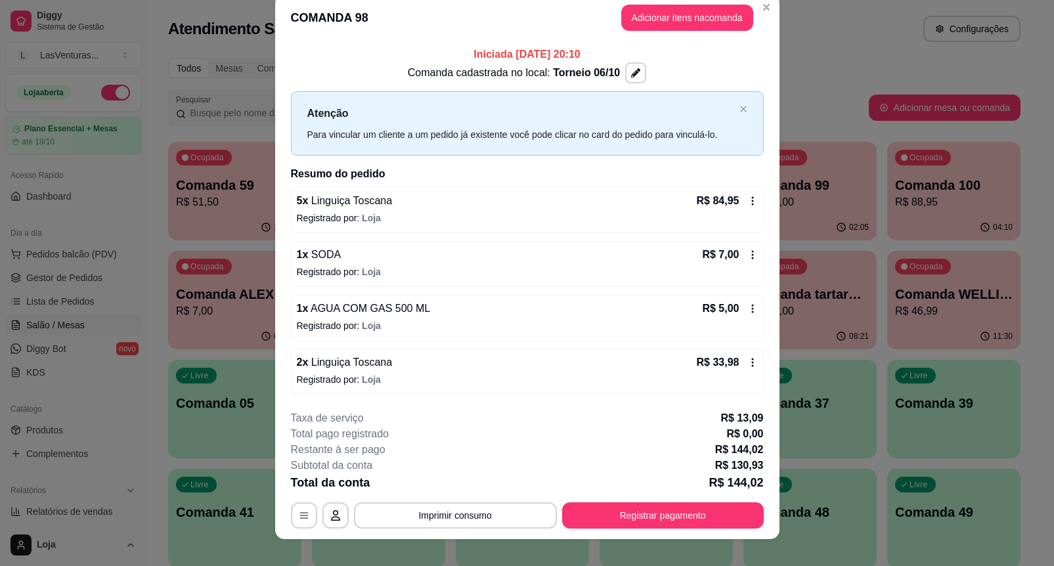
scroll to position [32, 0]
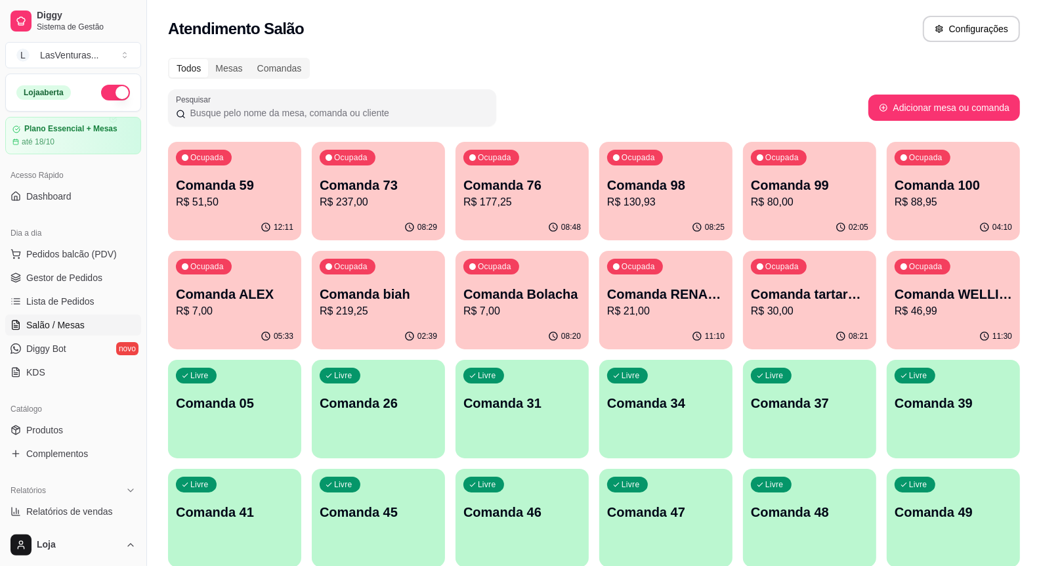
click at [835, 206] on p "R$ 80,00" at bounding box center [810, 202] width 118 height 16
click at [822, 190] on p "Comanda 99" at bounding box center [810, 185] width 118 height 18
click at [927, 223] on div "04:10" at bounding box center [953, 226] width 129 height 25
click at [776, 218] on div "02:05" at bounding box center [809, 228] width 133 height 26
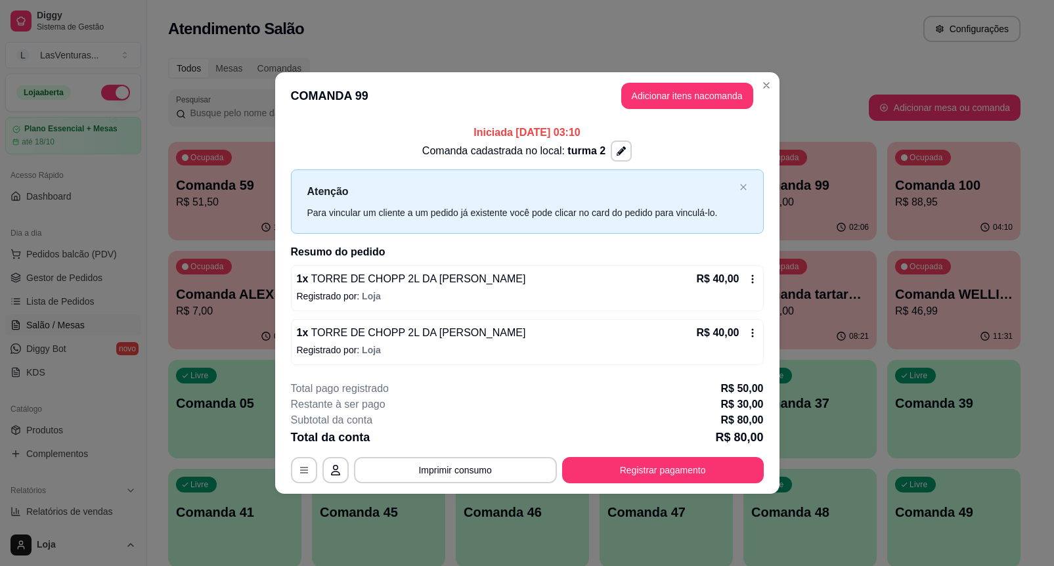
click at [657, 477] on button "Registrar pagamento" at bounding box center [663, 470] width 202 height 26
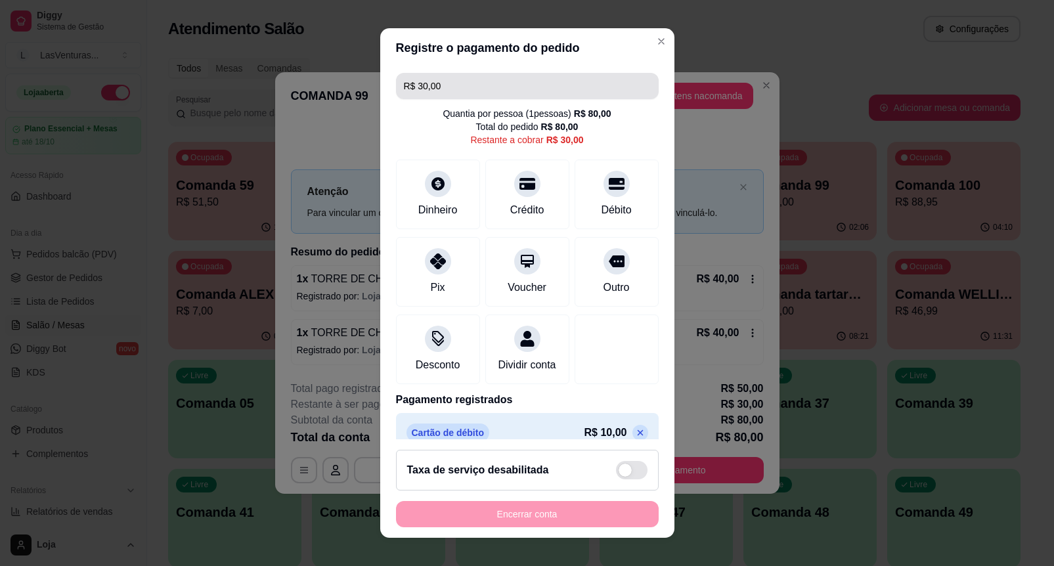
click at [424, 76] on input "R$ 30,00" at bounding box center [527, 86] width 247 height 26
click at [427, 76] on input "R$ 30,00" at bounding box center [527, 86] width 247 height 26
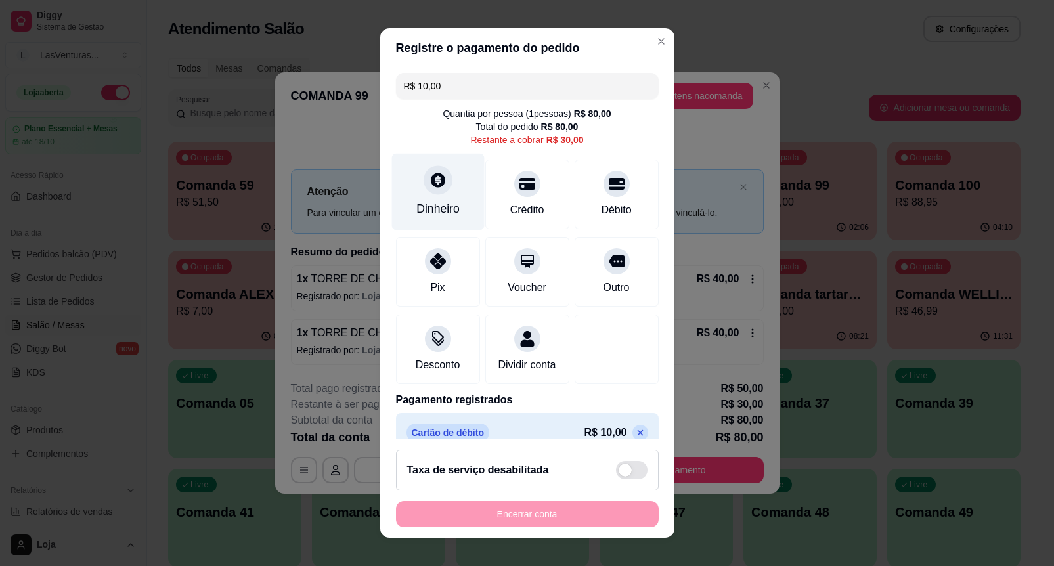
type input "R$ 10,00"
click at [447, 195] on div "Dinheiro" at bounding box center [437, 192] width 93 height 77
click at [440, 251] on div "Quantia recebida 0,00 Quantia à ser cobrada R$ 10,00" at bounding box center [527, 272] width 294 height 75
drag, startPoint x: 440, startPoint y: 251, endPoint x: 439, endPoint y: 260, distance: 8.6
click at [440, 251] on div "Quantia recebida 0,00 Quantia à ser cobrada R$ 10,00" at bounding box center [527, 272] width 294 height 75
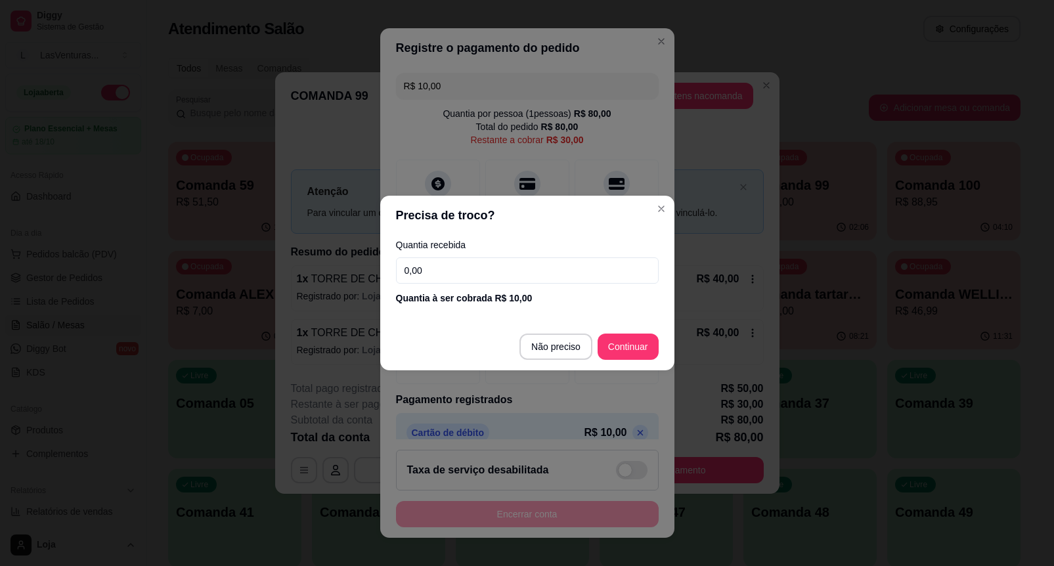
click at [434, 271] on input "0,00" at bounding box center [527, 270] width 263 height 26
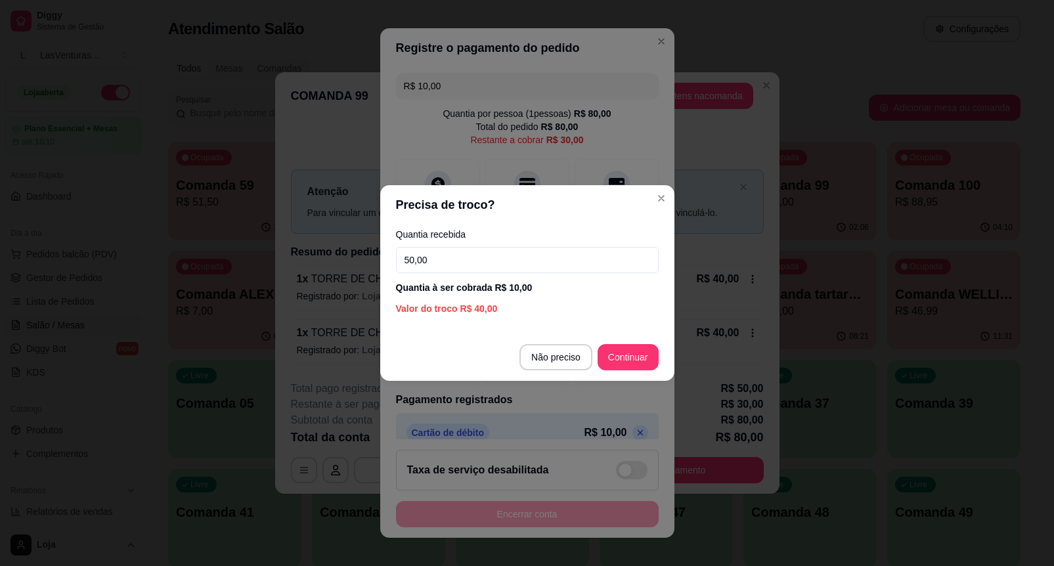
type input "50,00"
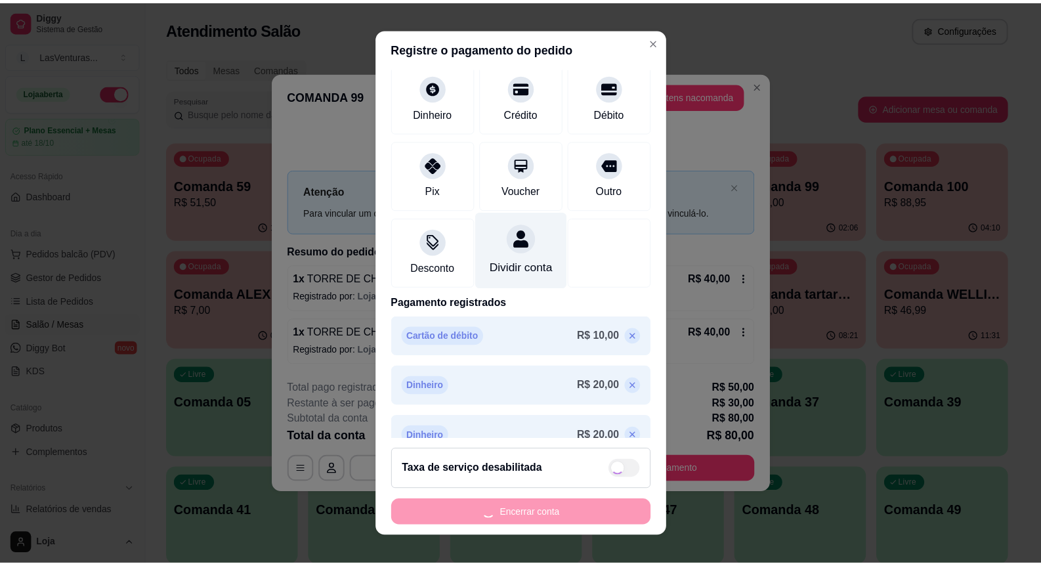
scroll to position [135, 0]
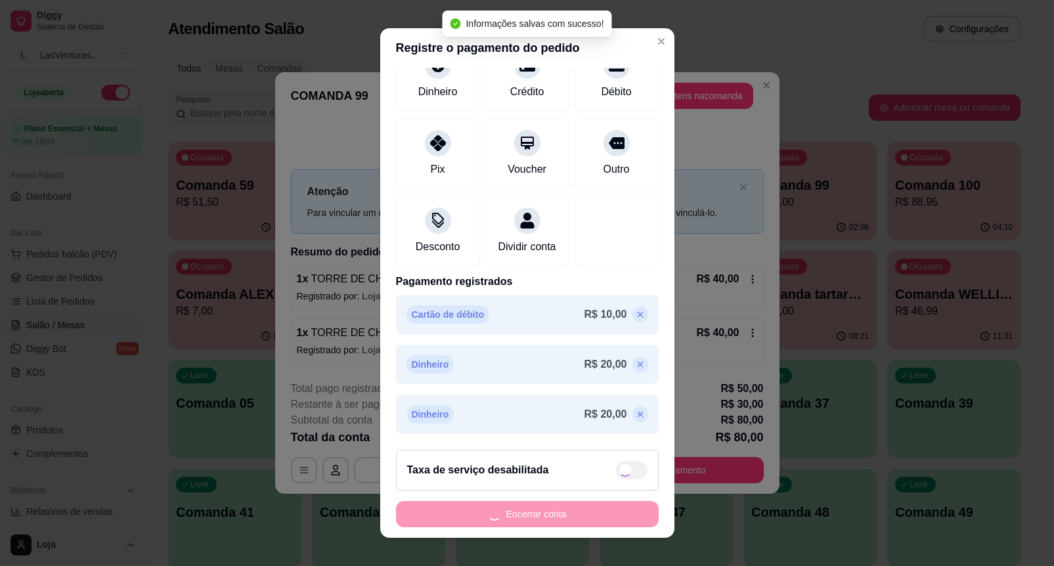
type input "R$ 20,00"
